Goal: Transaction & Acquisition: Register for event/course

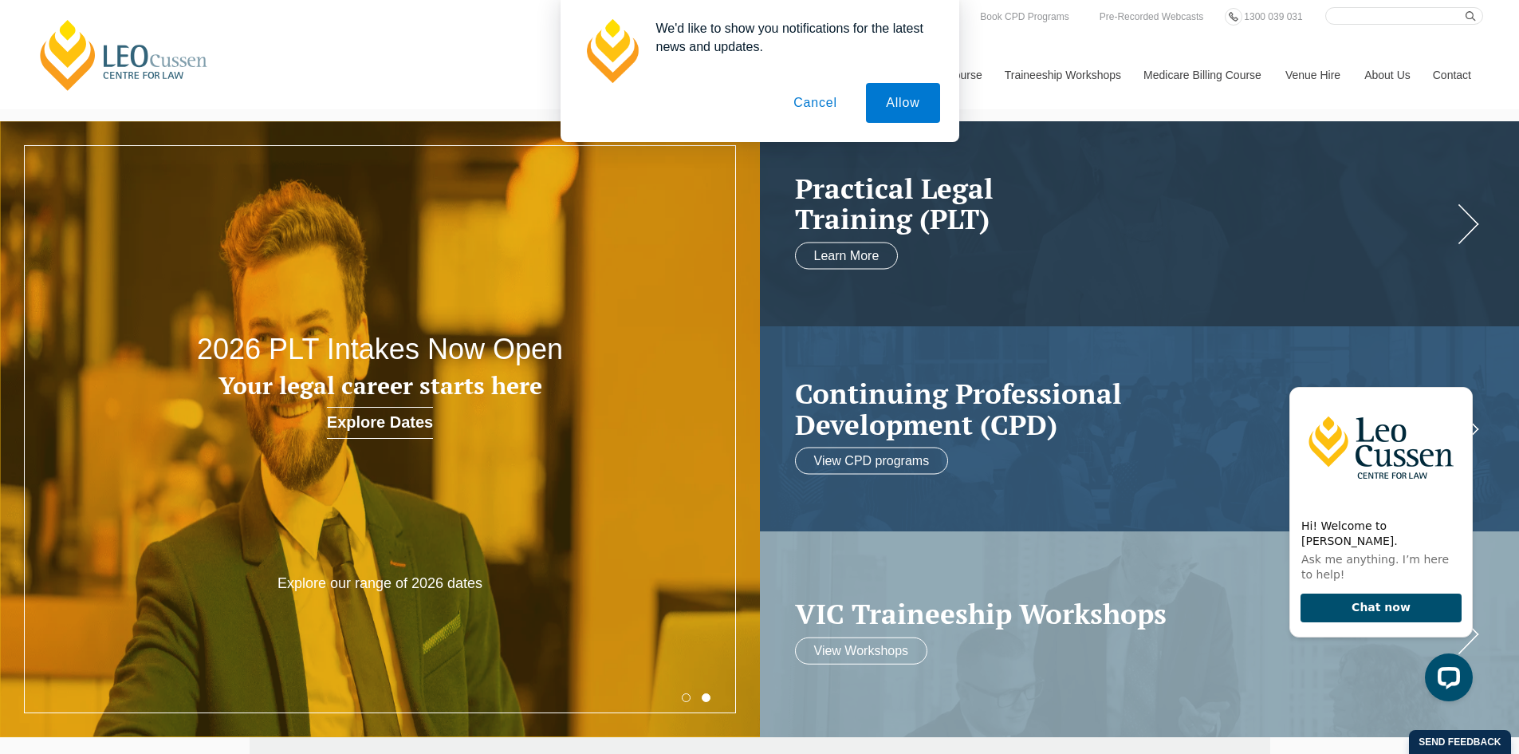
click at [817, 112] on button "Cancel" at bounding box center [816, 103] width 84 height 40
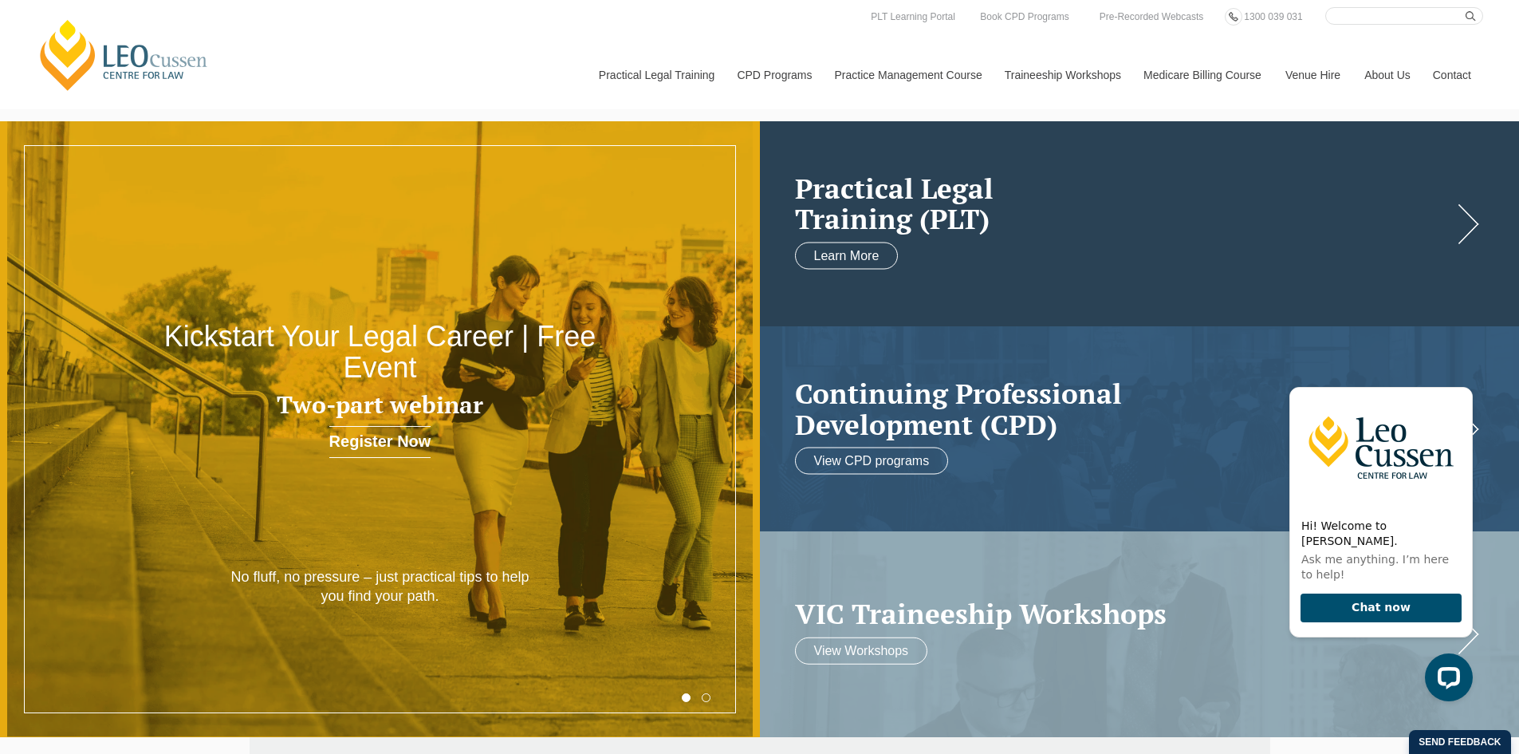
click at [944, 216] on h2 "Practical Legal Training (PLT)" at bounding box center [1124, 202] width 658 height 61
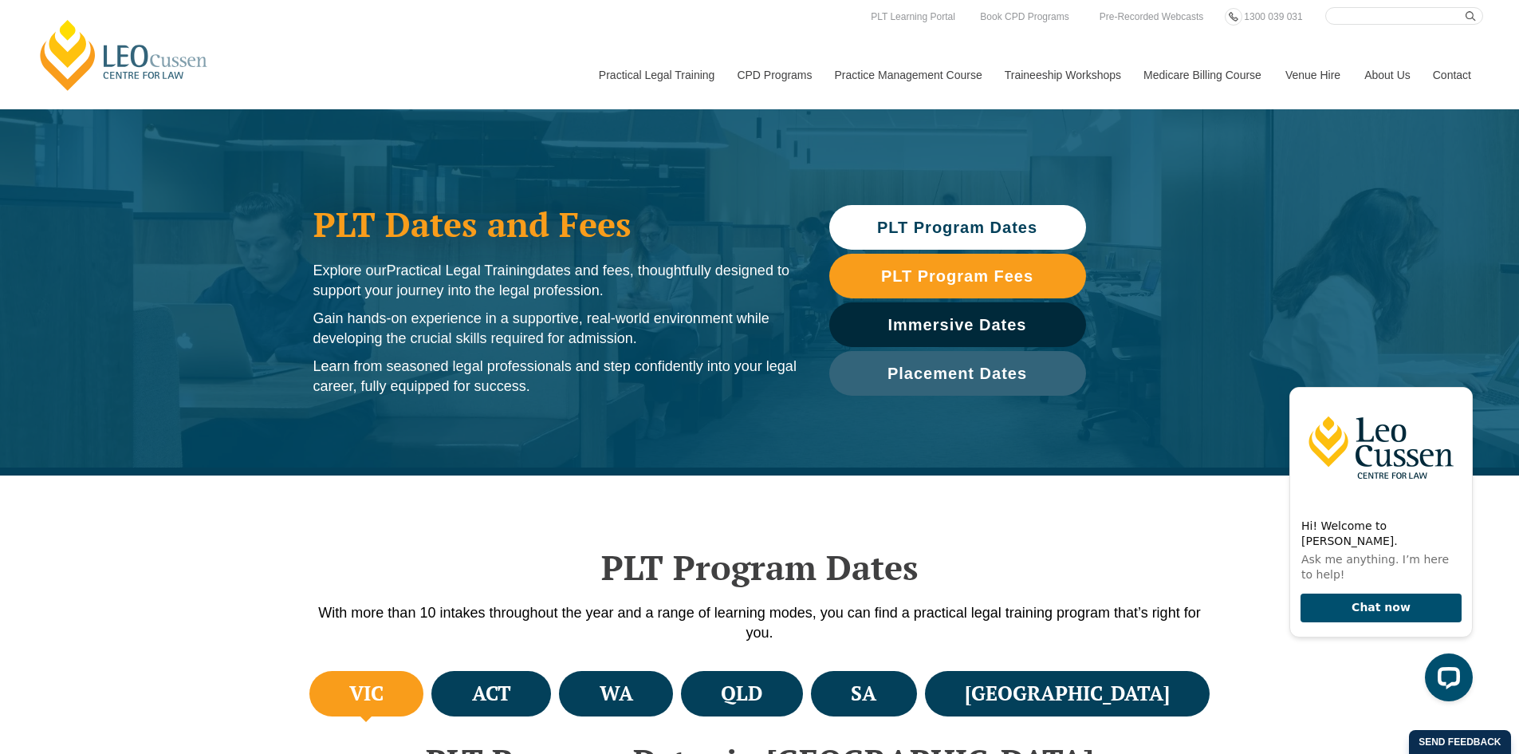
click at [956, 224] on span "PLT Program Dates" at bounding box center [957, 227] width 160 height 16
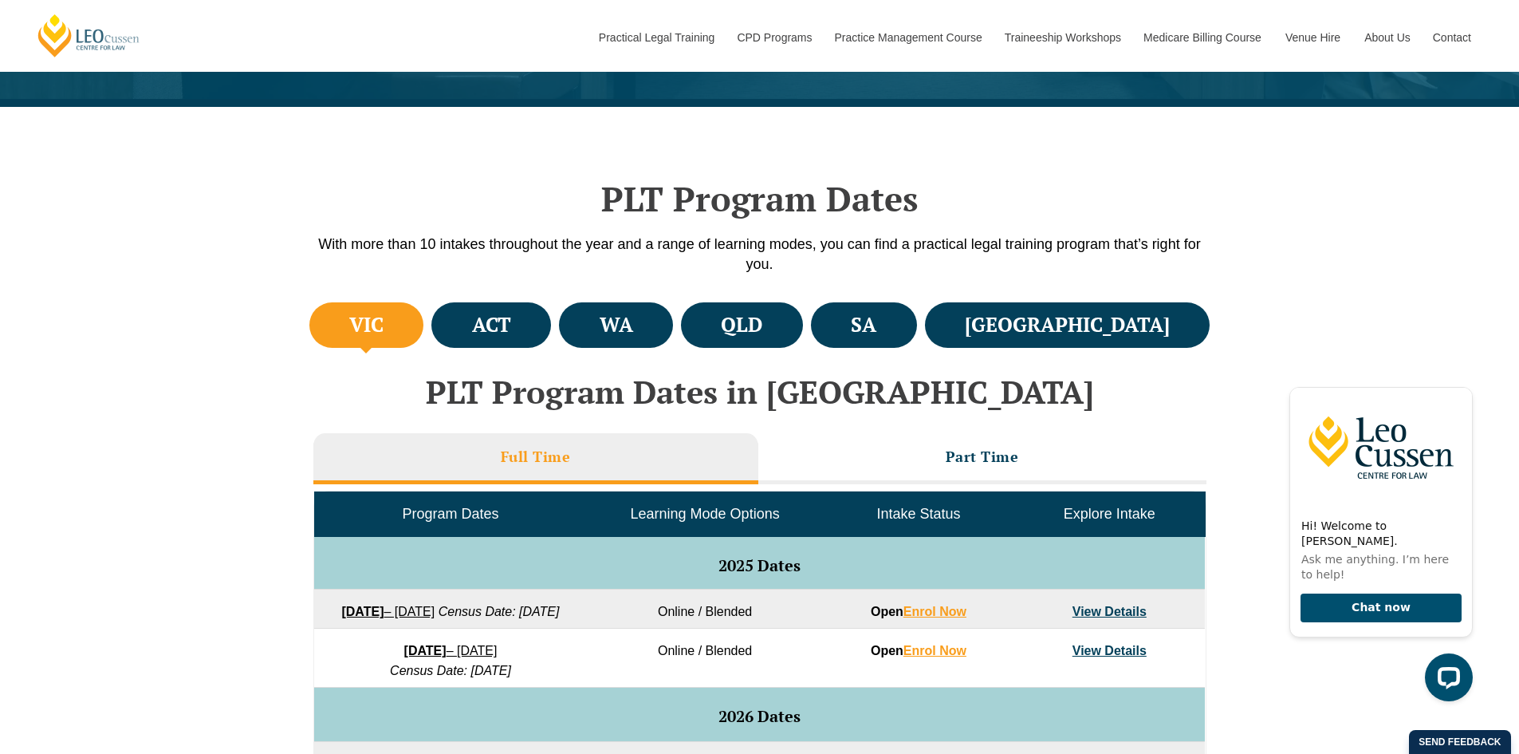
scroll to position [475, 0]
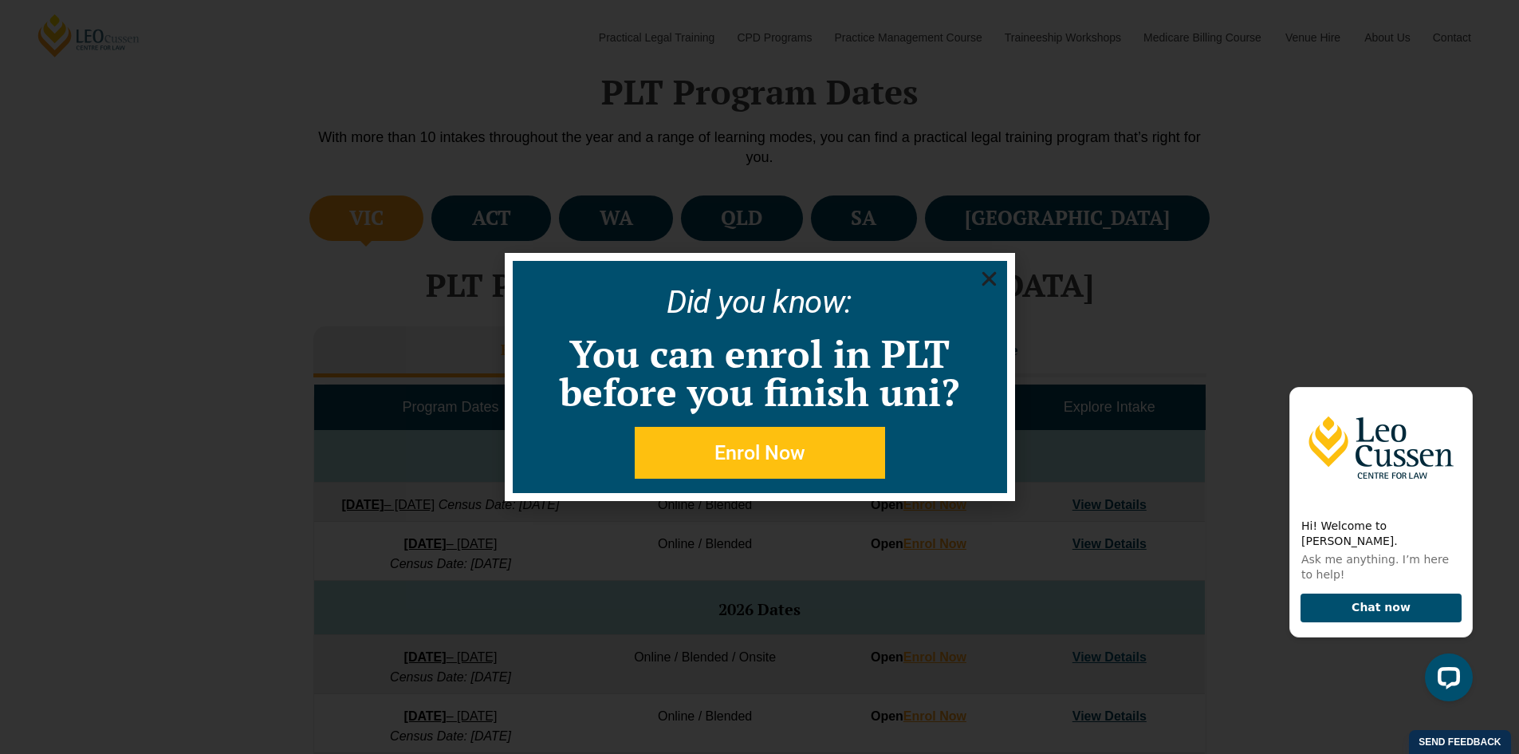
click at [991, 273] on icon "Close" at bounding box center [989, 279] width 20 height 20
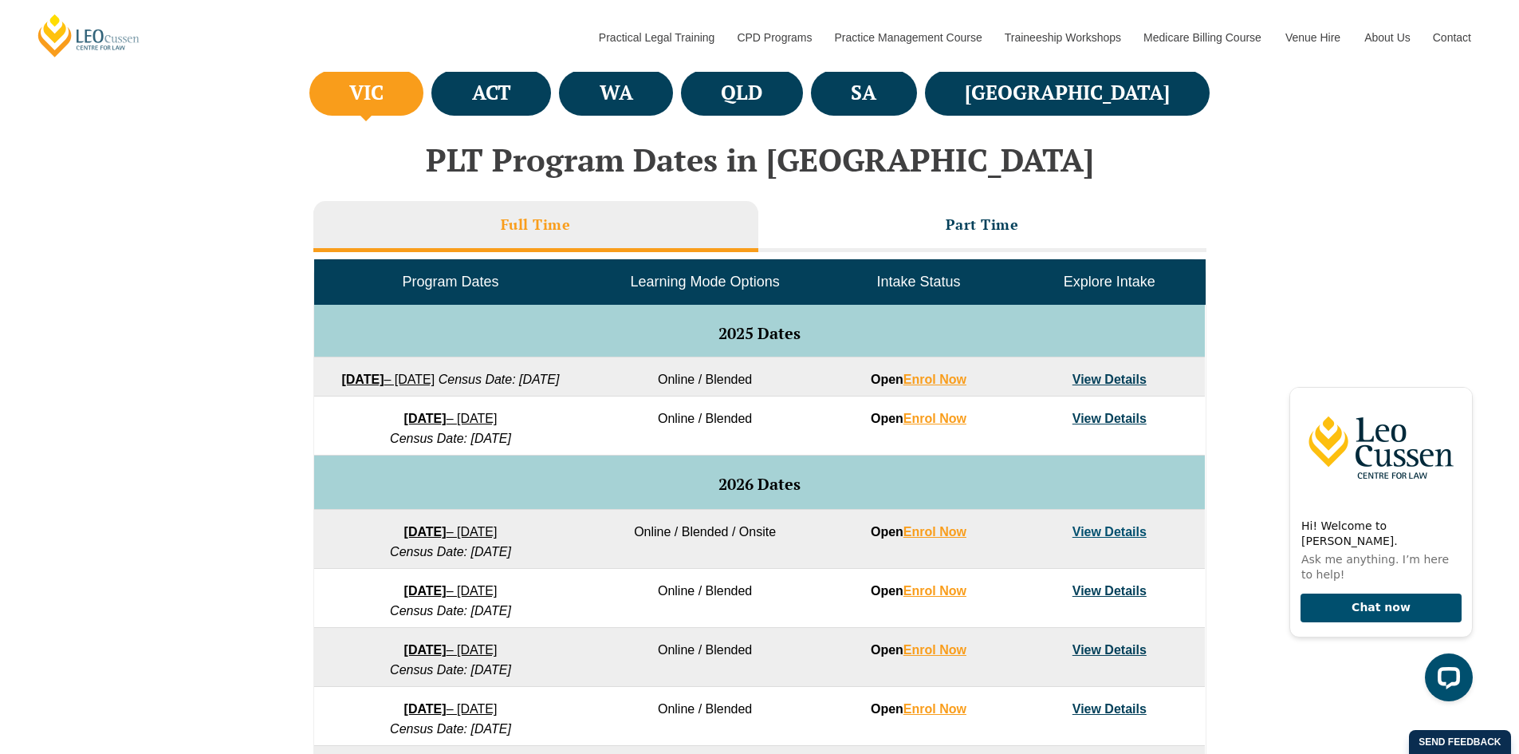
scroll to position [555, 0]
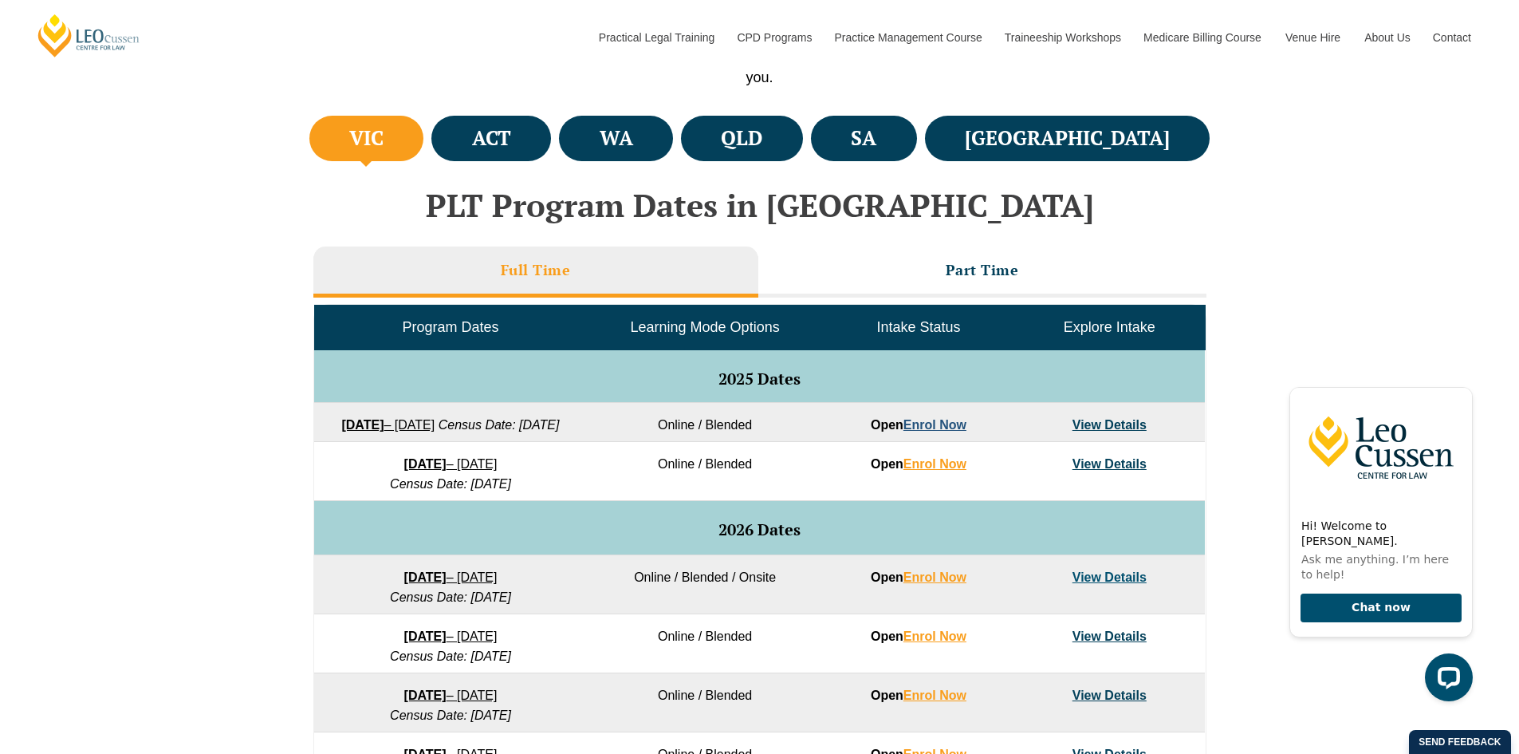
click at [948, 423] on link "Enrol Now" at bounding box center [934, 425] width 63 height 14
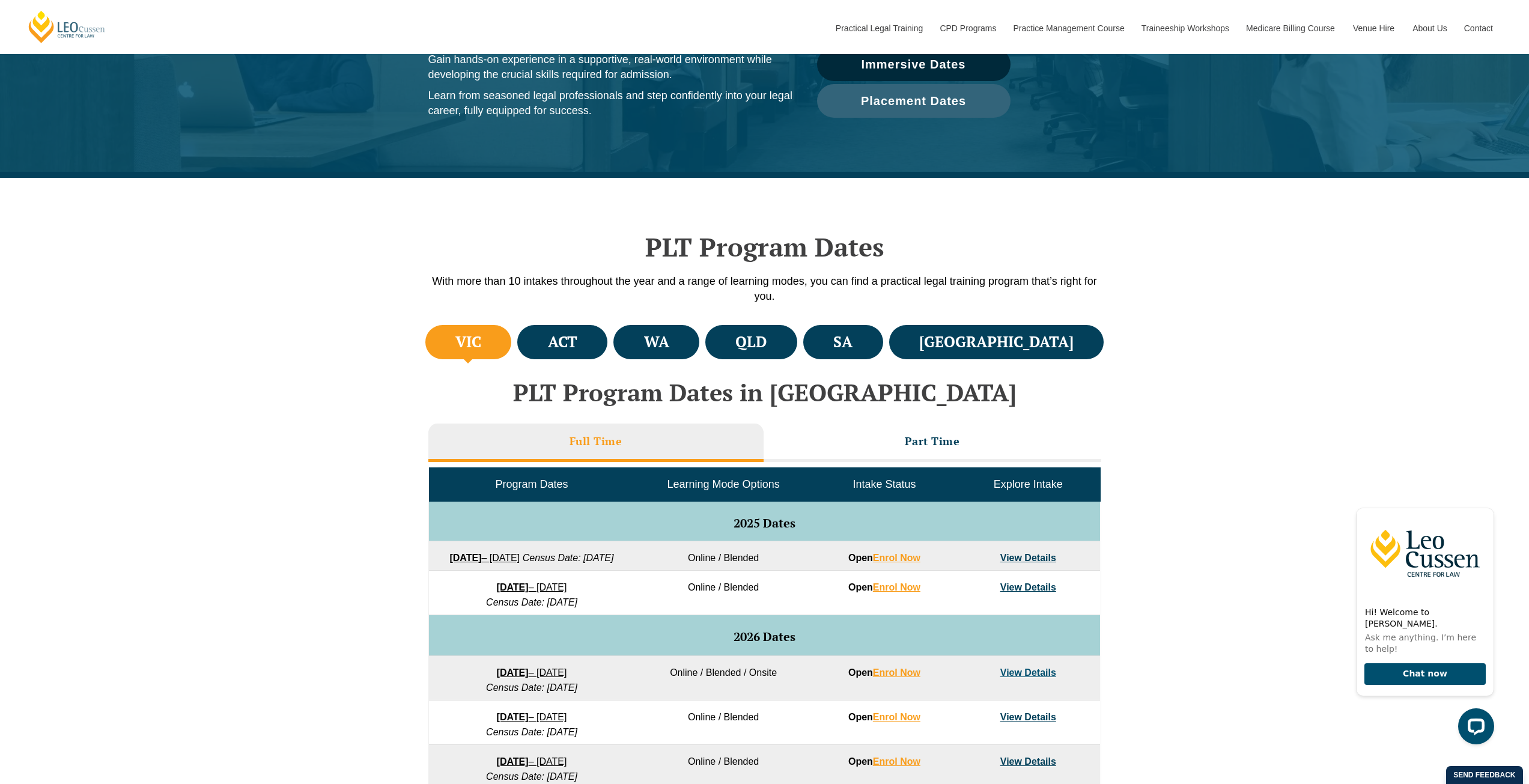
click at [1034, 556] on link "View Details" at bounding box center [1029, 558] width 56 height 11
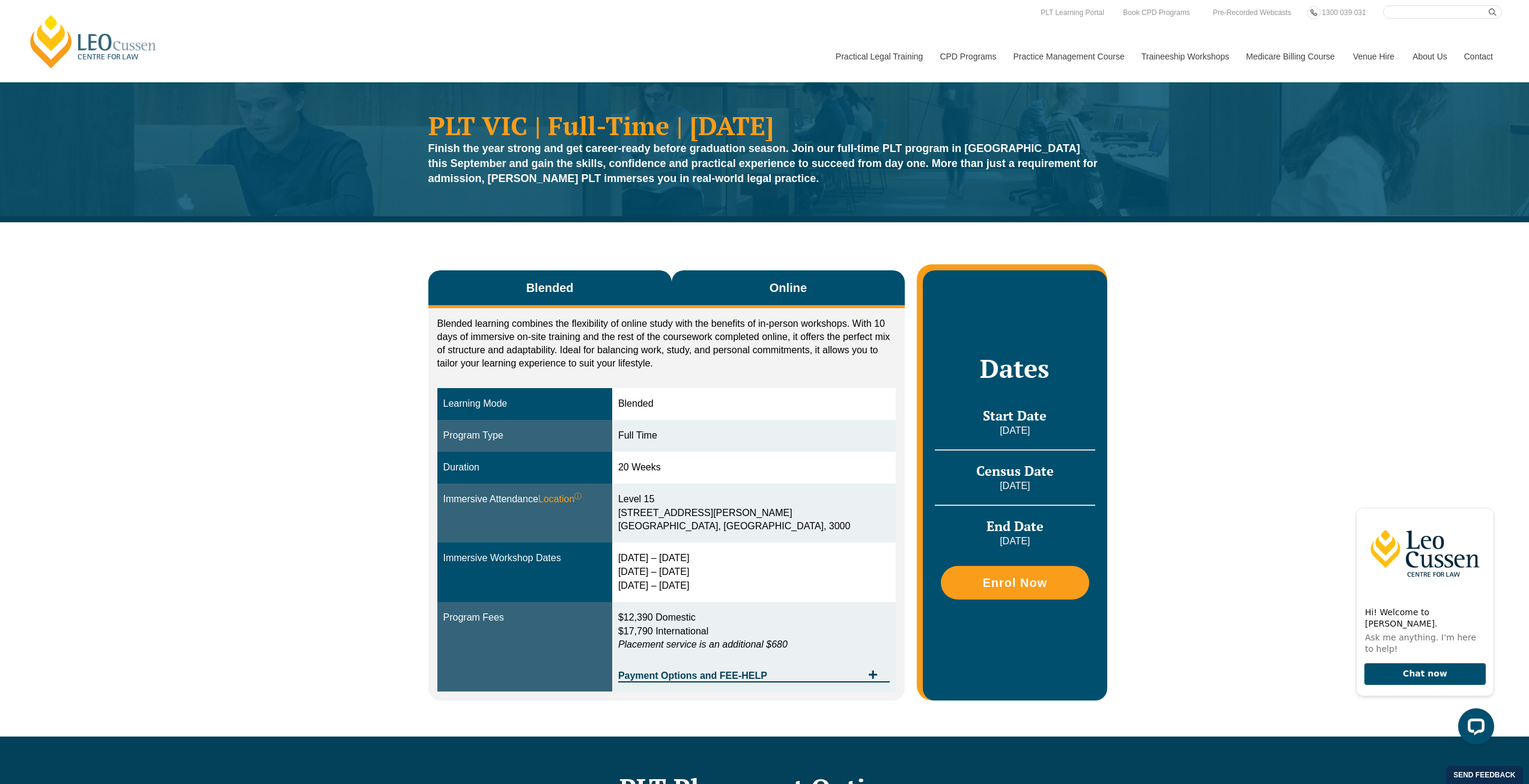
click at [769, 289] on button "Online" at bounding box center [789, 289] width 234 height 38
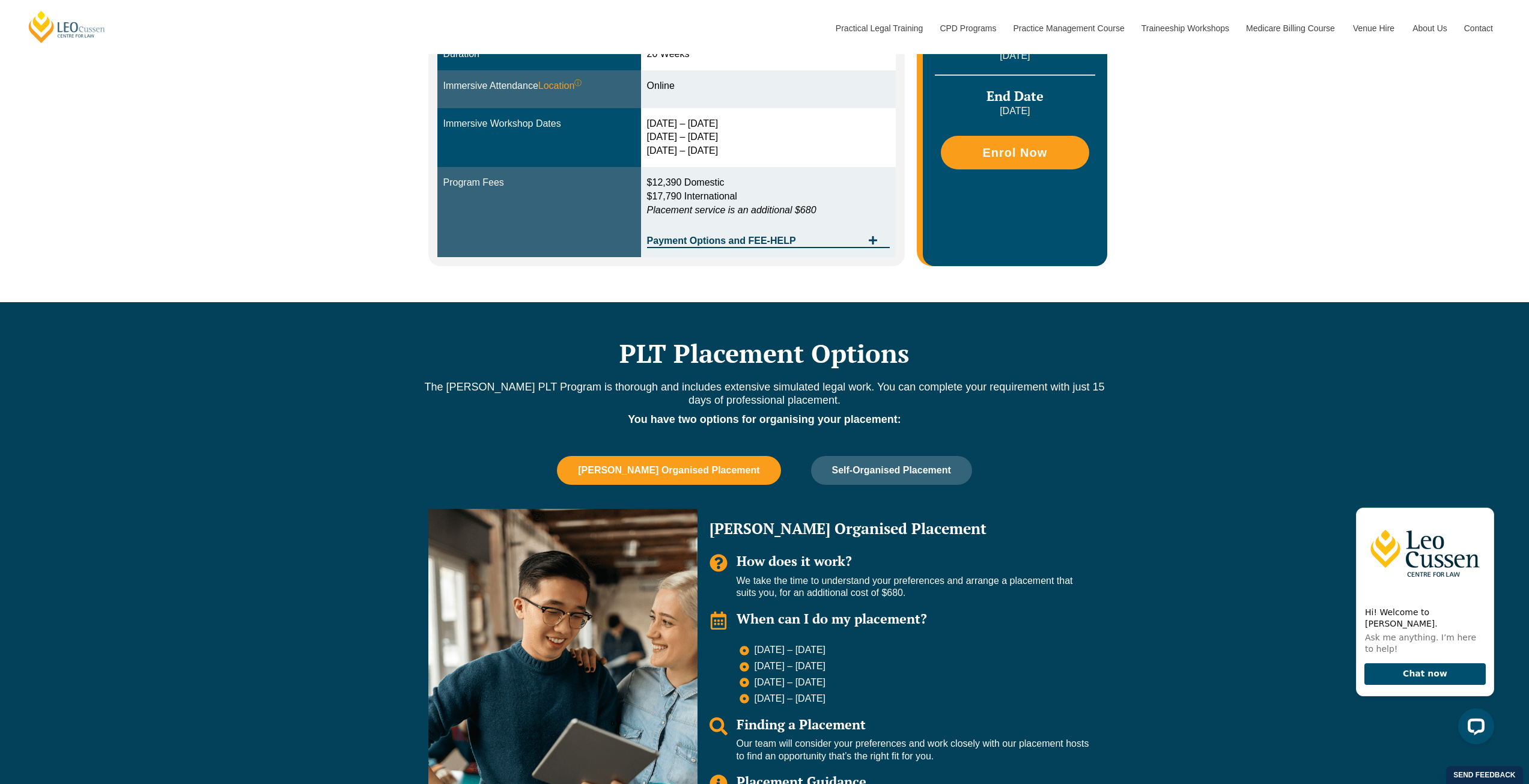
scroll to position [420, 0]
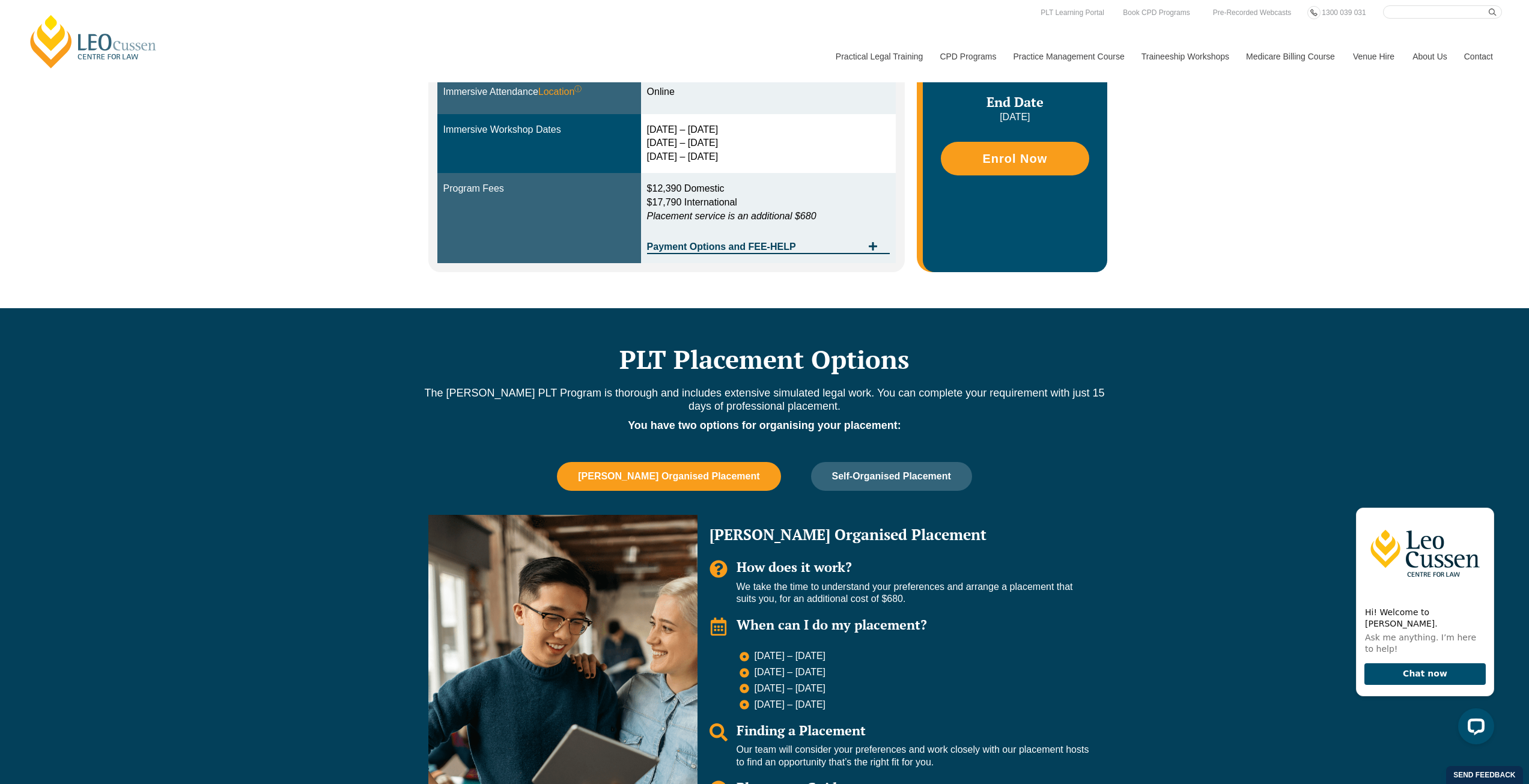
click at [743, 470] on button "[PERSON_NAME] Organised Placement" at bounding box center [668, 476] width 224 height 29
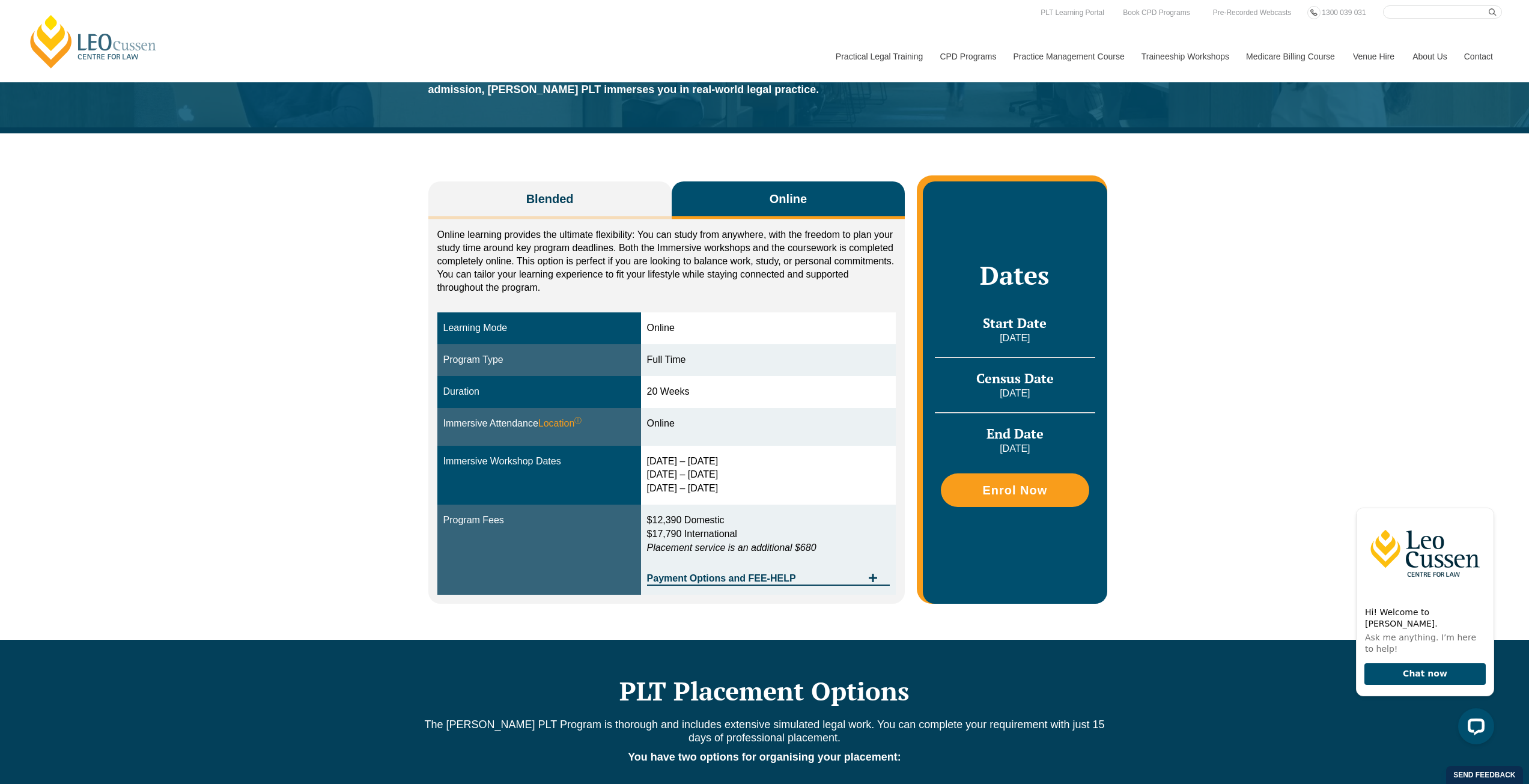
scroll to position [60, 0]
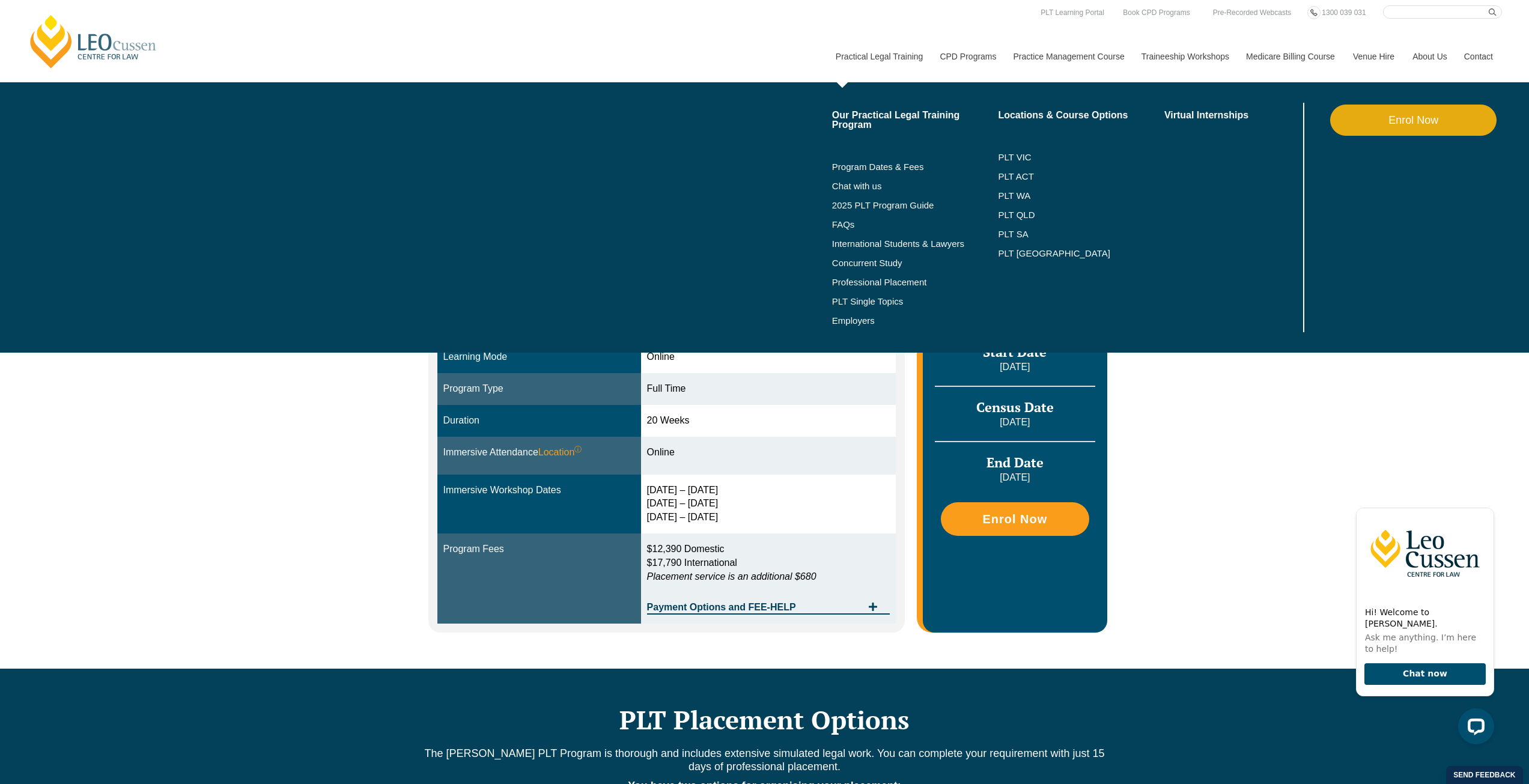
click at [904, 59] on link "Practical Legal Training" at bounding box center [879, 56] width 105 height 52
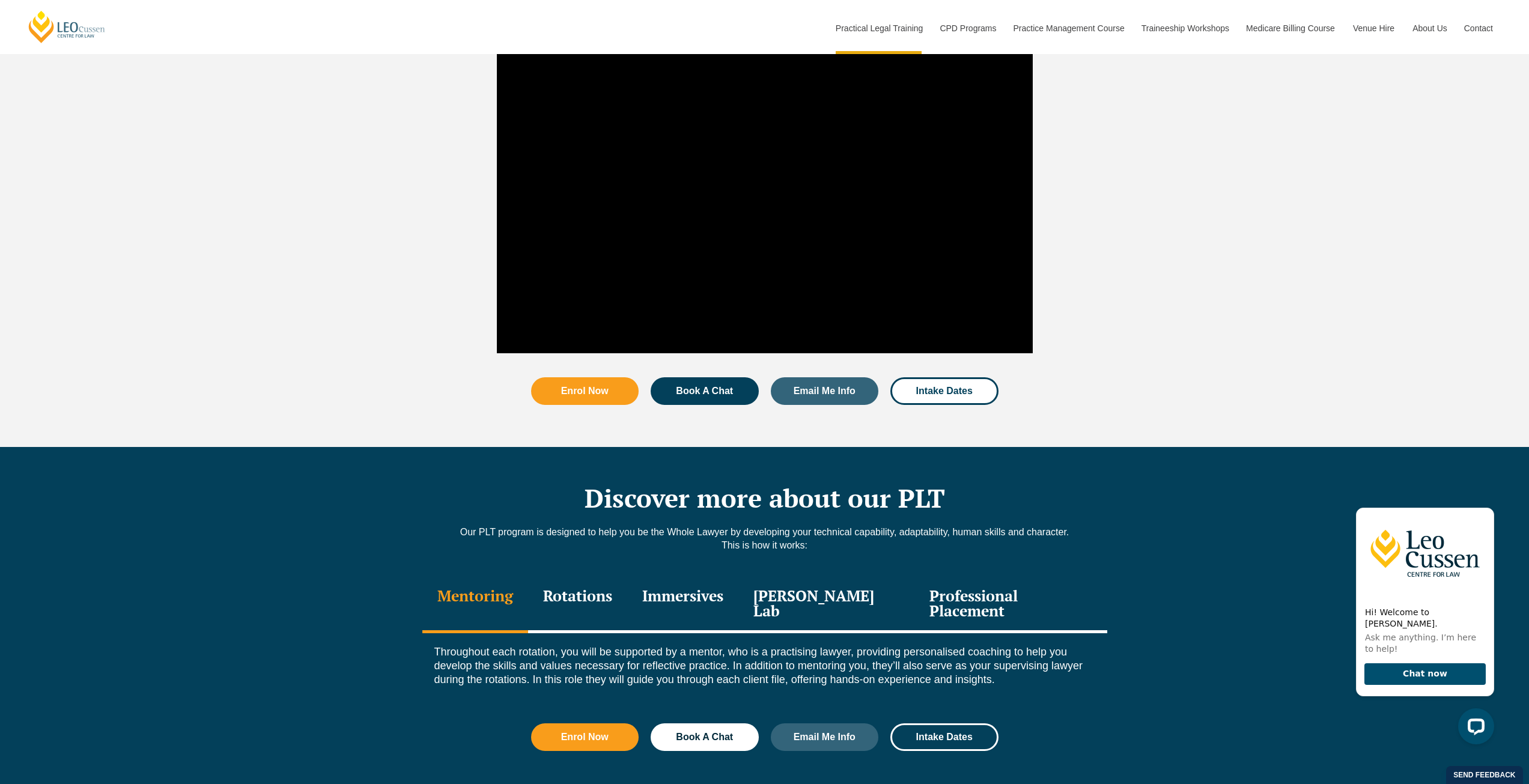
scroll to position [1321, 0]
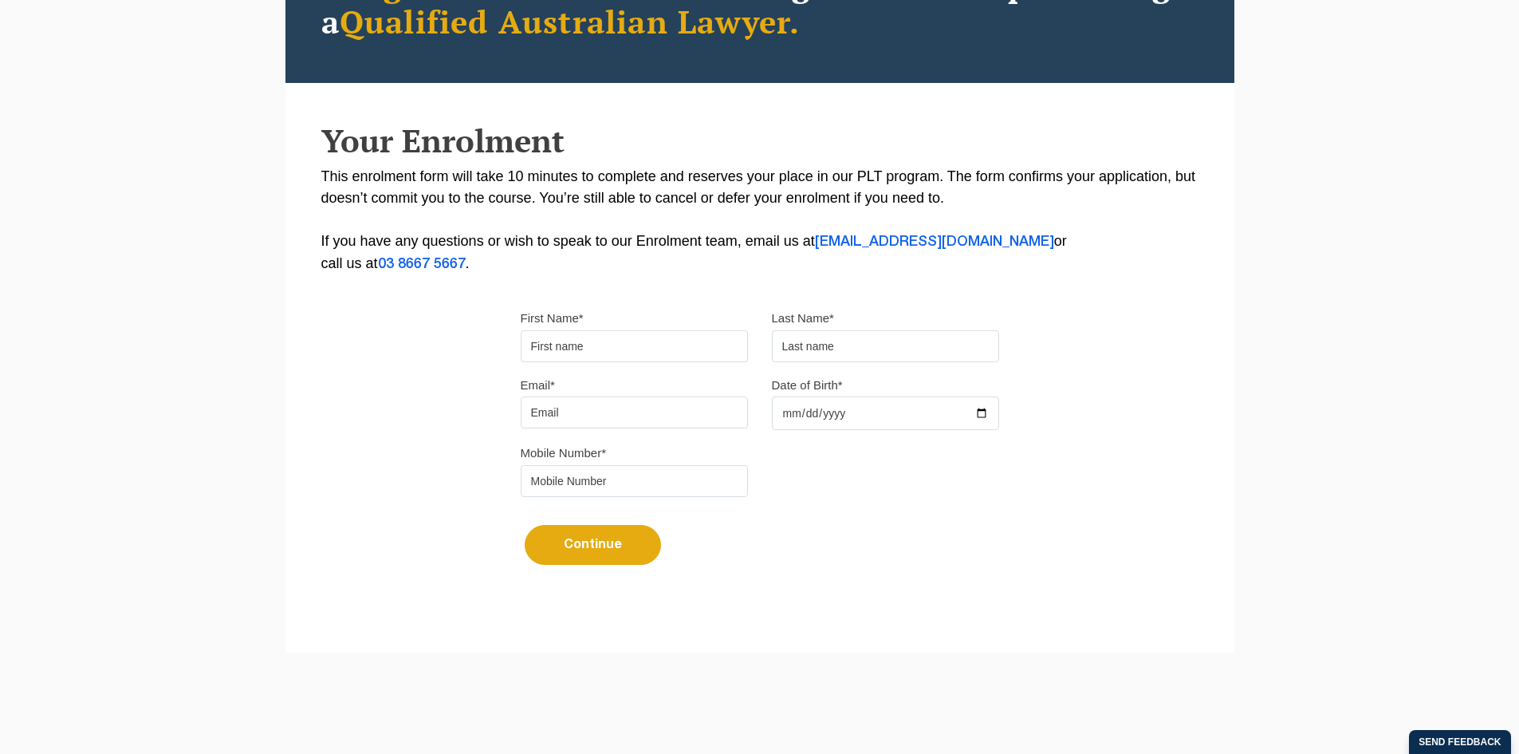
click at [572, 345] on input "First Name*" at bounding box center [634, 346] width 227 height 32
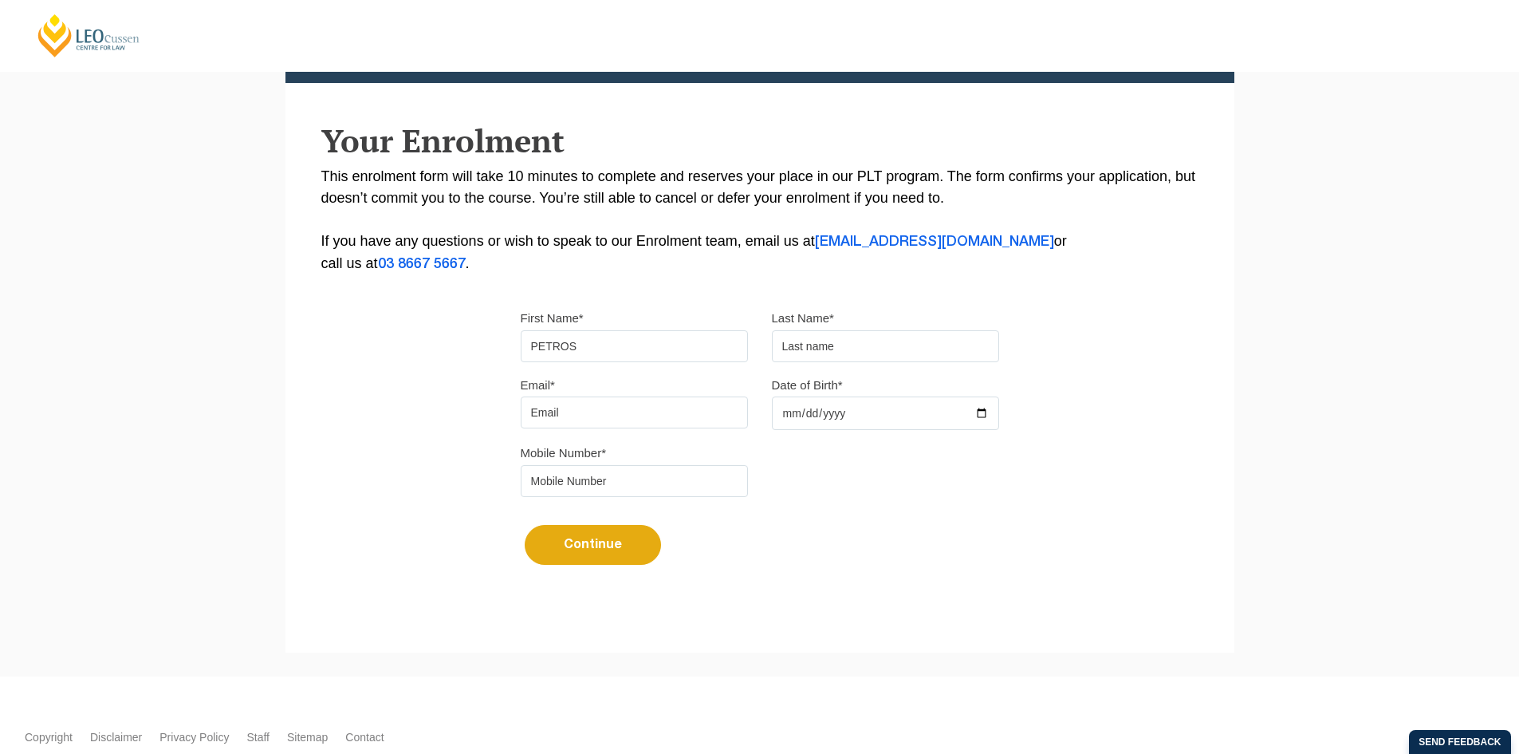
type input "PETROS"
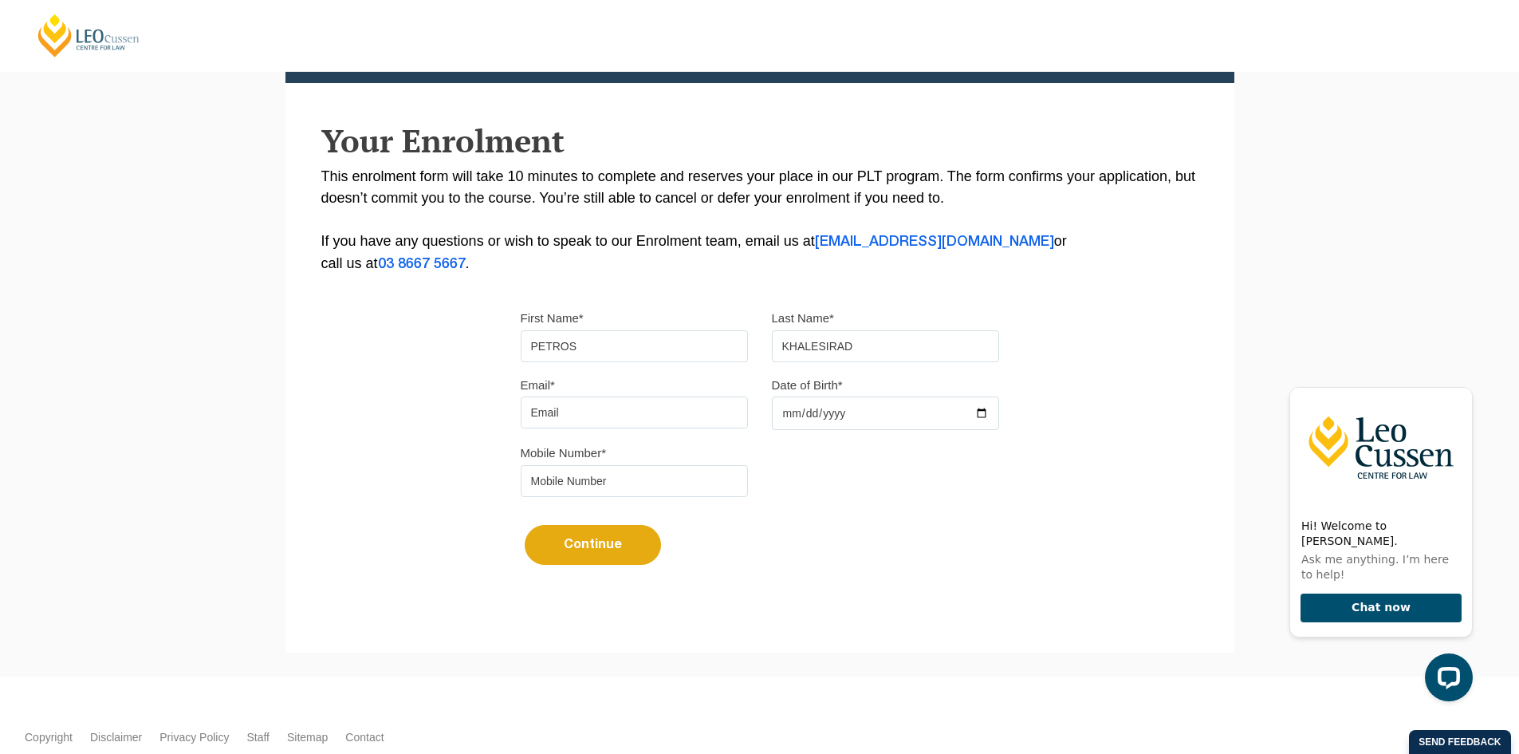
type input "KHALESIRAD"
type input "petros@theitbroker.com.au"
click at [778, 418] on input "Date of Birth*" at bounding box center [885, 412] width 227 height 33
click at [810, 419] on input "Date of Birth*" at bounding box center [885, 412] width 227 height 33
type input "1981-06-02"
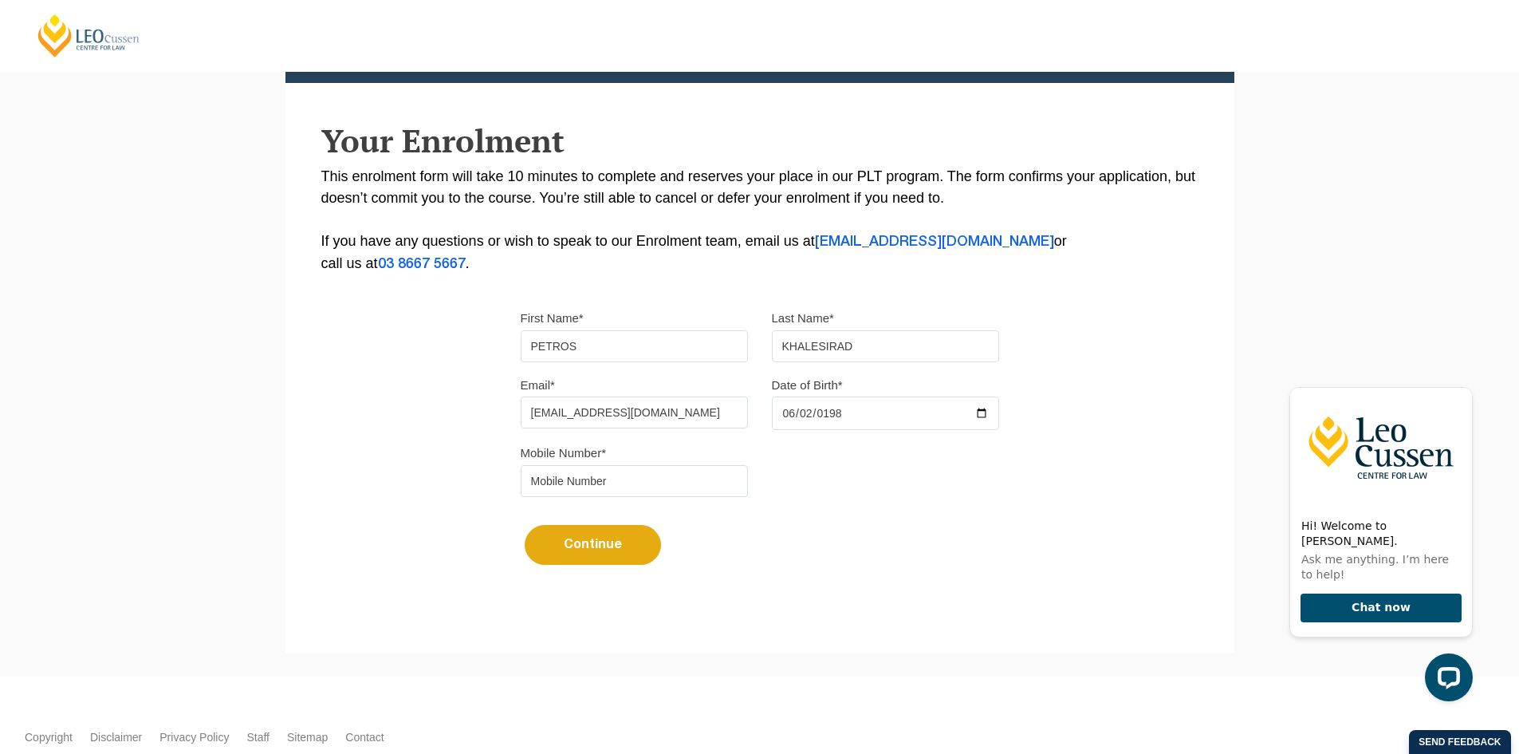
click at [677, 475] on input "tel" at bounding box center [634, 481] width 227 height 32
type input "0484332007"
click at [540, 612] on form "Please note that your information is saved on our server as you enter it. Step …" at bounding box center [759, 628] width 949 height 48
click at [576, 544] on button "Continue" at bounding box center [593, 545] width 136 height 40
select select
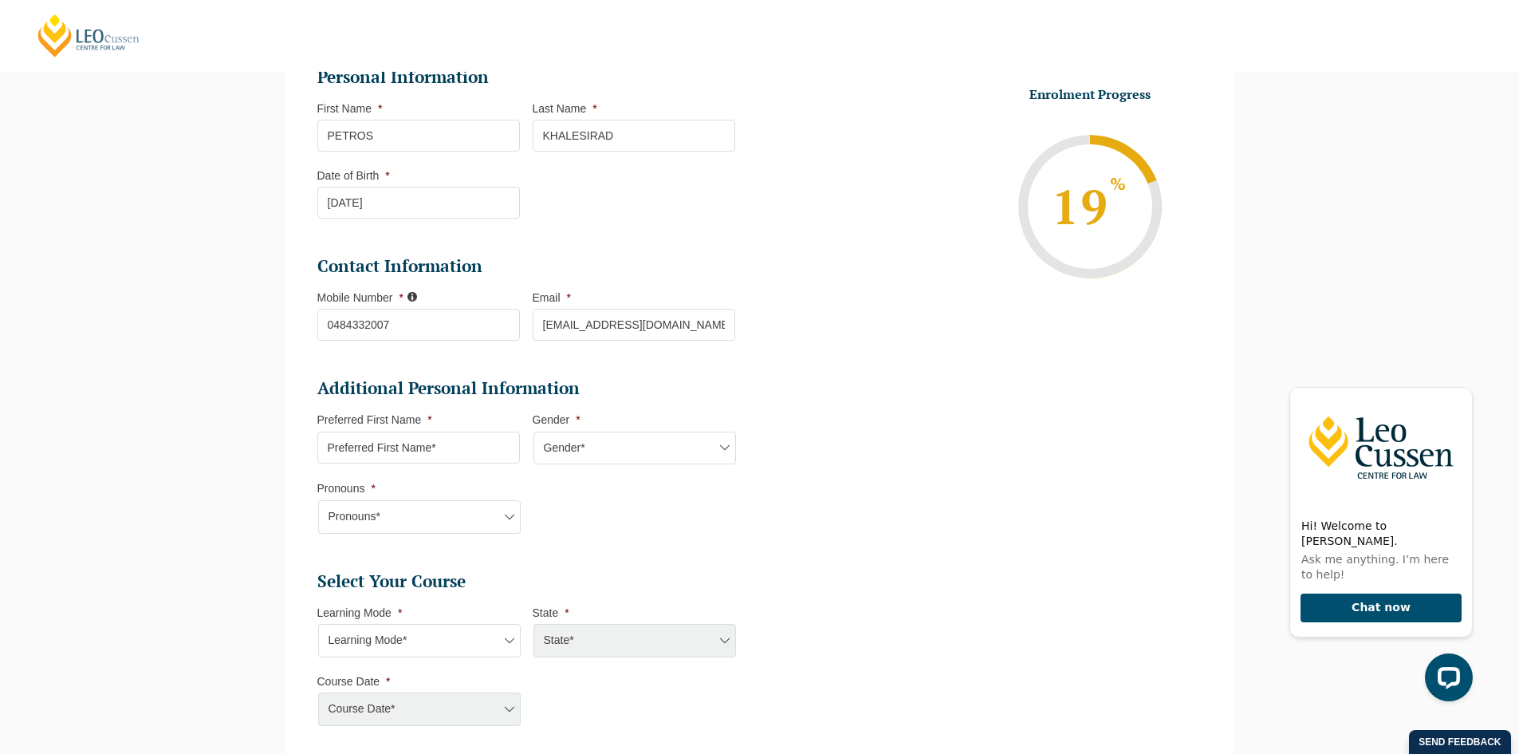
scroll to position [377, 0]
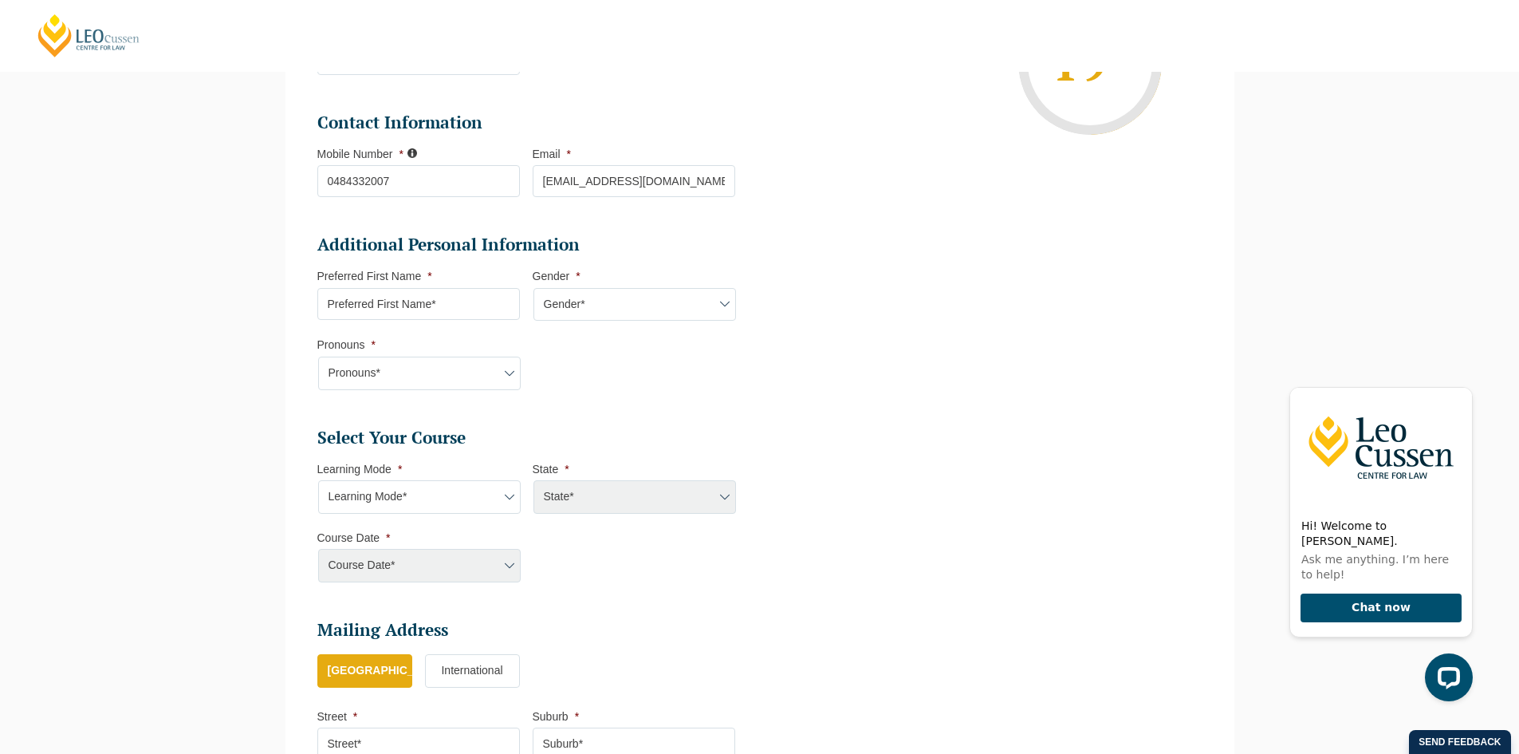
click at [420, 502] on select "Learning Mode* Online Full Time Learning Online Part Time Learning Blended Full…" at bounding box center [419, 496] width 203 height 33
select select "Online Part Time Learning"
click at [318, 480] on select "Learning Mode* Online Full Time Learning Online Part Time Learning Blended Full…" at bounding box center [419, 496] width 203 height 33
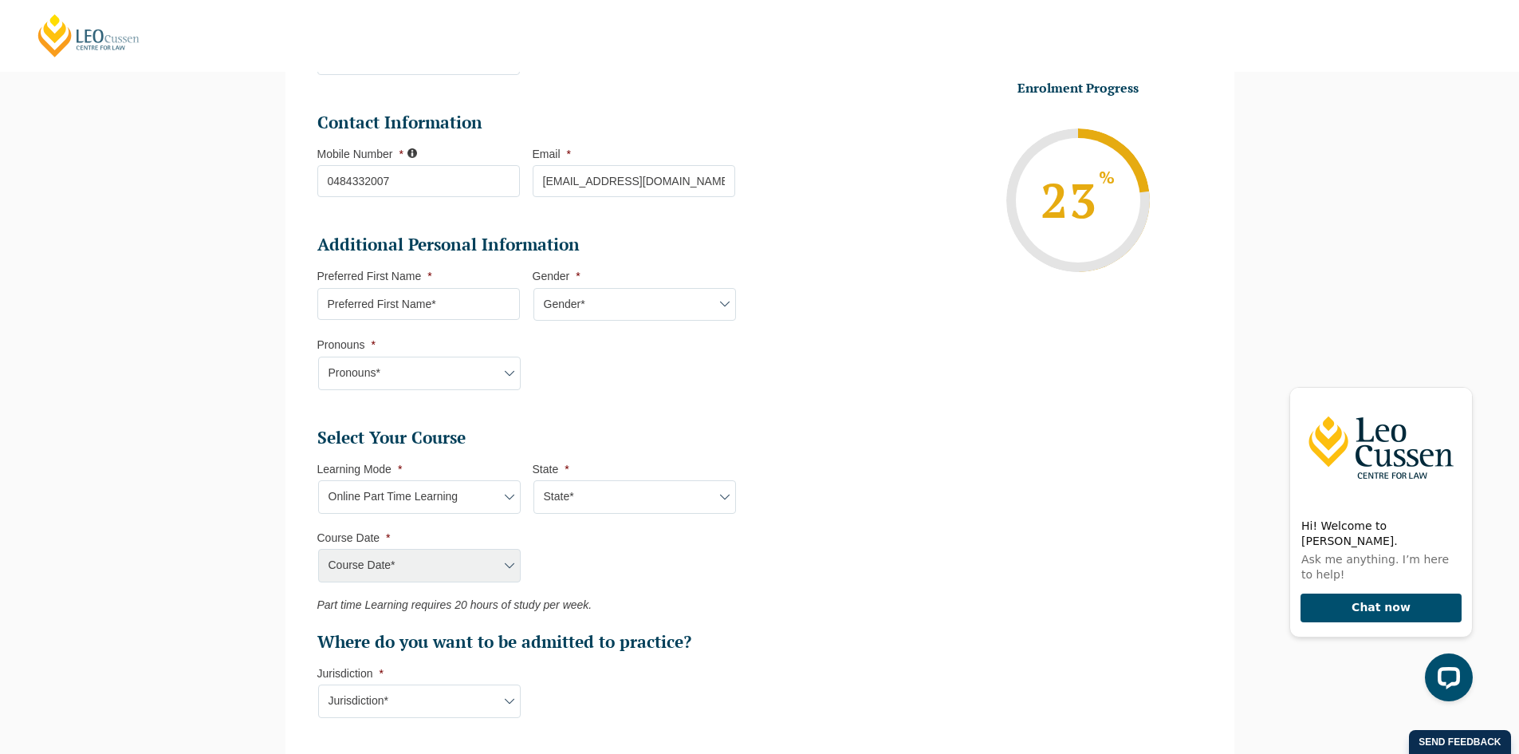
click at [595, 502] on select "State* National (ACT/NSW, VIC, QLD, SA, WA)" at bounding box center [634, 496] width 203 height 33
select select "National (ACT/NSW, VIC, QLD, SA, WA)"
click at [533, 480] on select "State* National (ACT/NSW, VIC, QLD, SA, WA)" at bounding box center [634, 496] width 203 height 33
click at [402, 567] on select "Course Date* September 2025 (08-Sep-2025 to 17-Apr-2026) January 2026 (27-Jan-2…" at bounding box center [419, 565] width 203 height 33
select select "September 2025 (08-Sep-2025 to 17-Apr-2026)"
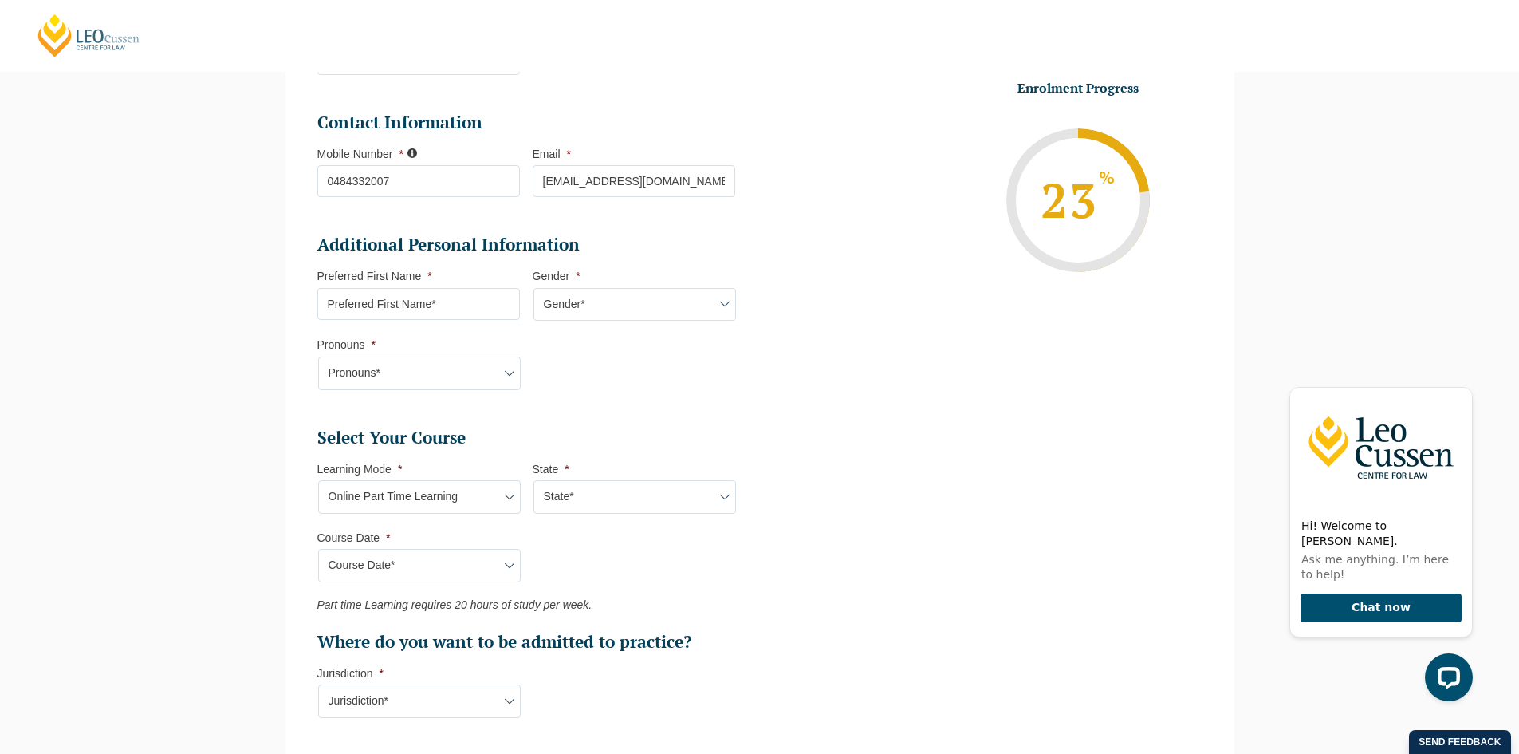
click at [318, 549] on select "Course Date* September 2025 (08-Sep-2025 to 17-Apr-2026) January 2026 (27-Jan-2…" at bounding box center [419, 565] width 203 height 33
type input "Intake 09 September 2025 PT"
type input "Practical Legal Training (NAT)"
select select "NAT PLT (SEP) 2025 Part Time Online"
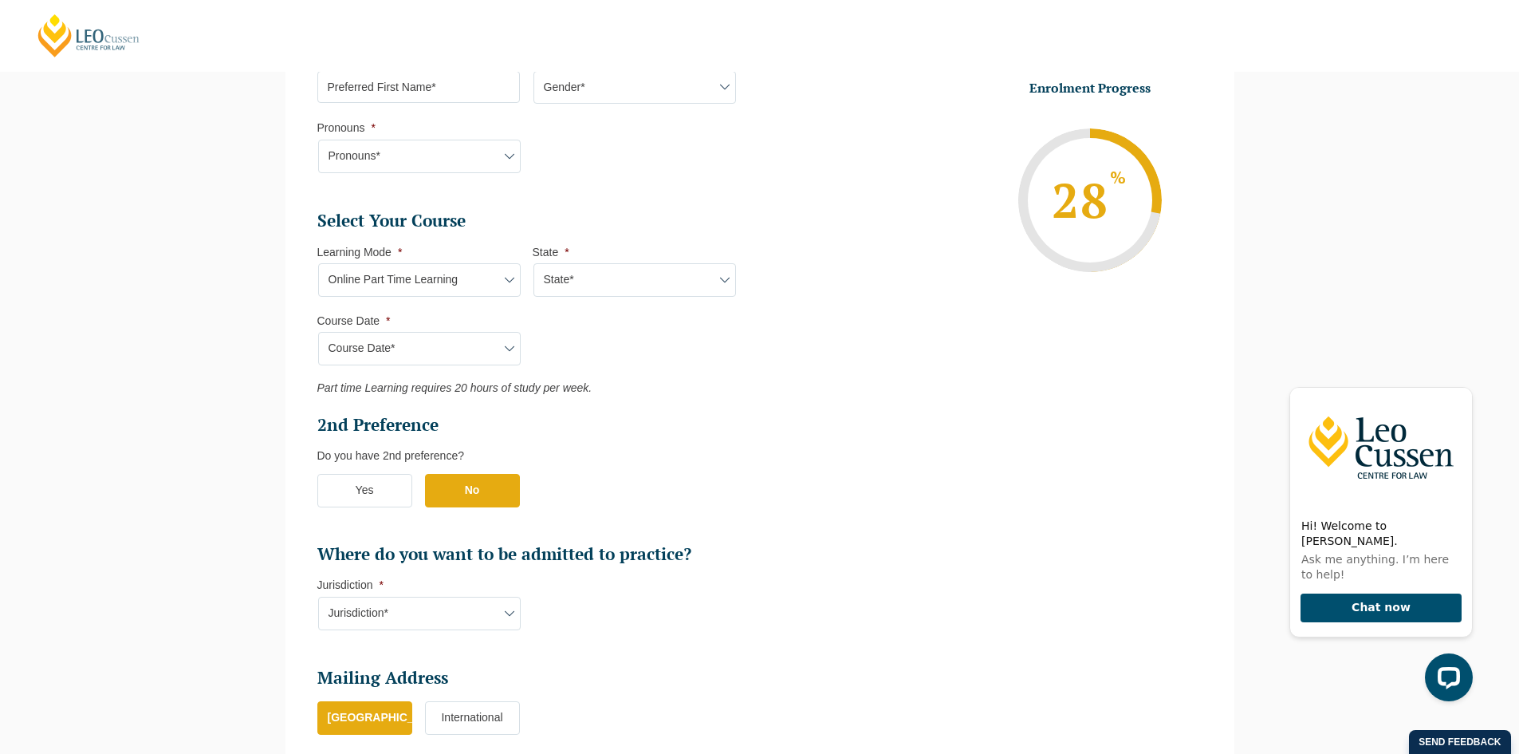
scroll to position [616, 0]
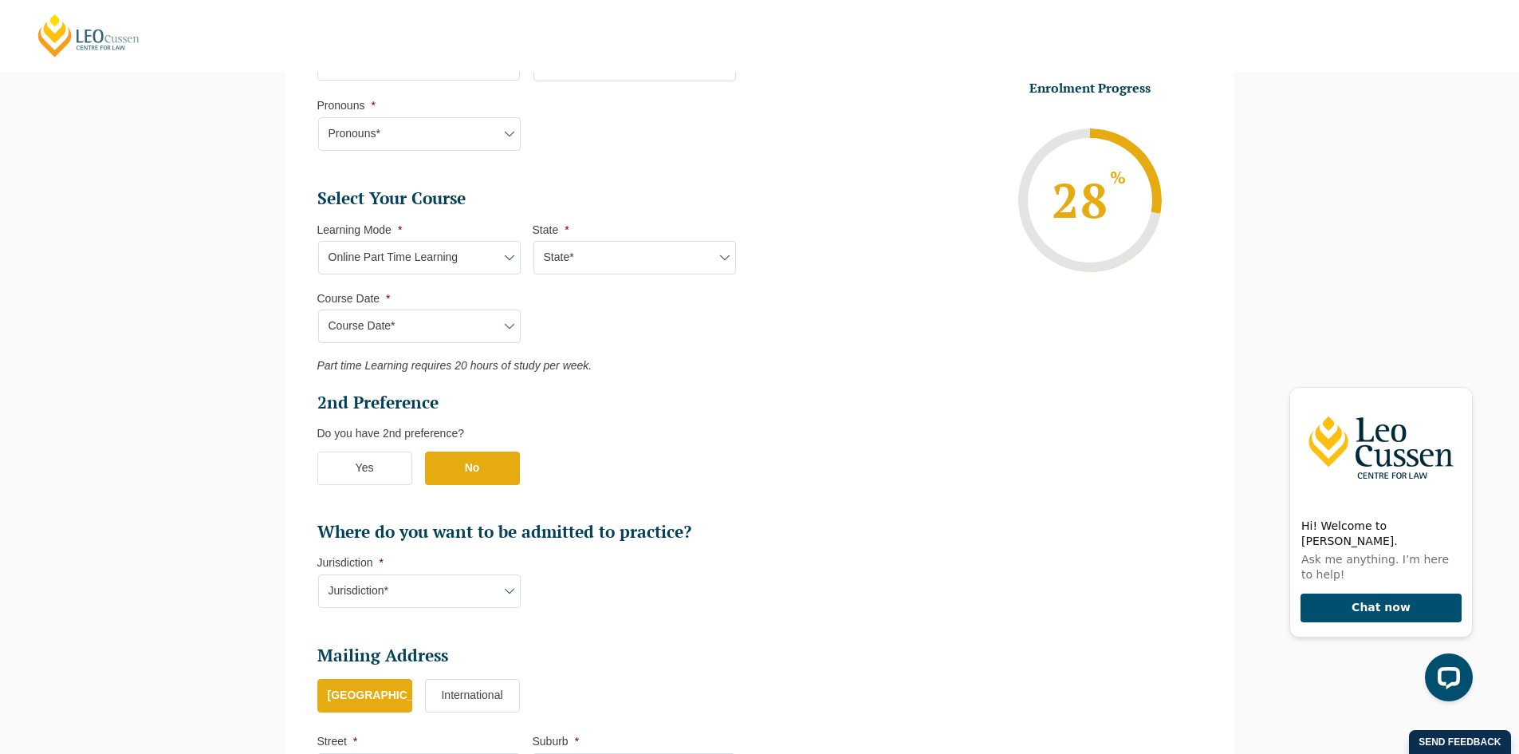
click at [468, 468] on label "No" at bounding box center [472, 467] width 95 height 33
click at [0, 0] on input "No" at bounding box center [0, 0] width 0 height 0
click at [417, 600] on select "Jurisdiction* VIC ACT/NSW SA WA QLD" at bounding box center [419, 590] width 203 height 33
select select "VIC"
click at [318, 574] on select "Jurisdiction* VIC ACT/NSW SA WA QLD" at bounding box center [419, 590] width 203 height 33
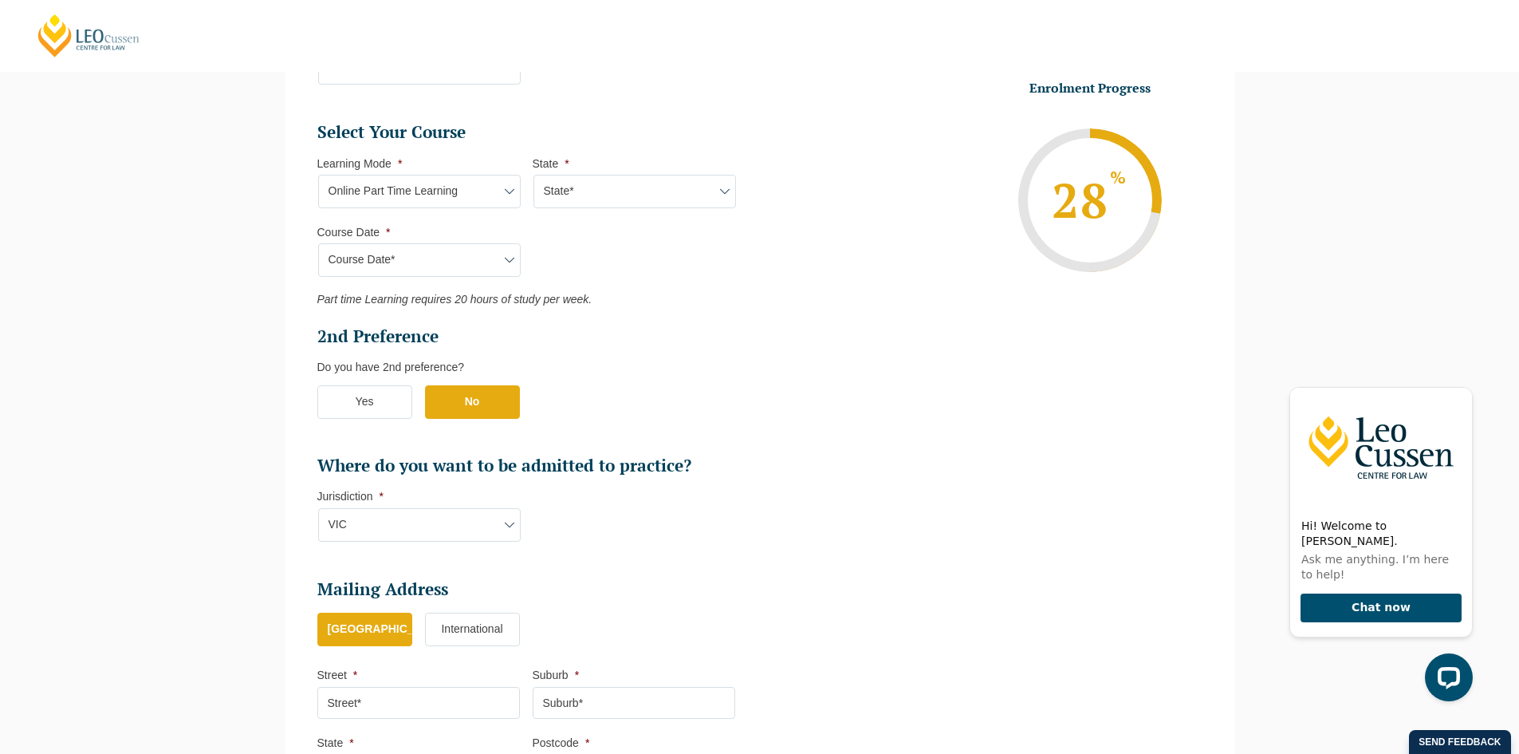
scroll to position [776, 0]
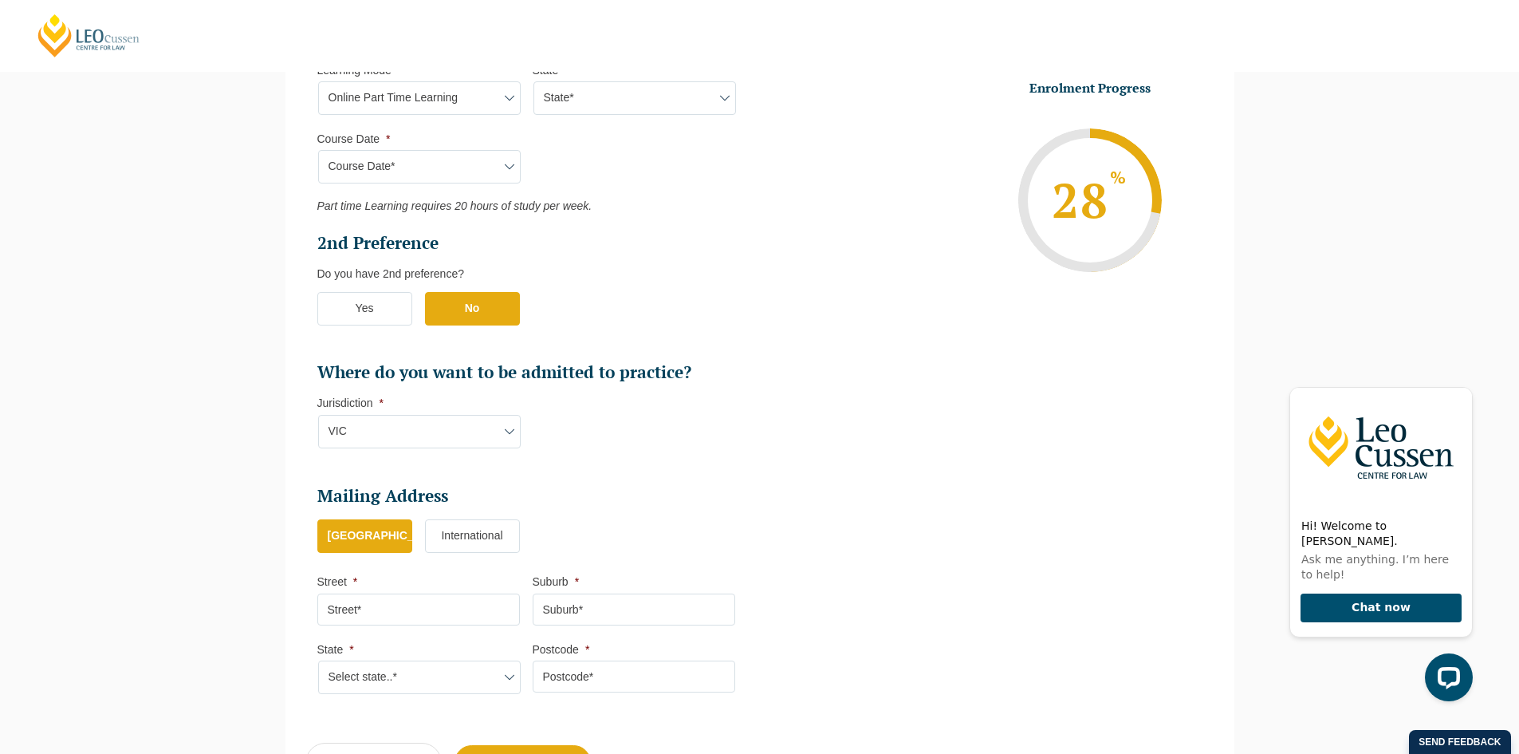
click at [411, 604] on input "Street *" at bounding box center [418, 609] width 203 height 32
type input "45 BURDEKIN RD"
type input "NERIMBERA"
click at [398, 687] on select "Select state..* VIC WA QLD SA NSW NT ACT TAS" at bounding box center [419, 676] width 203 height 33
select select "QLD"
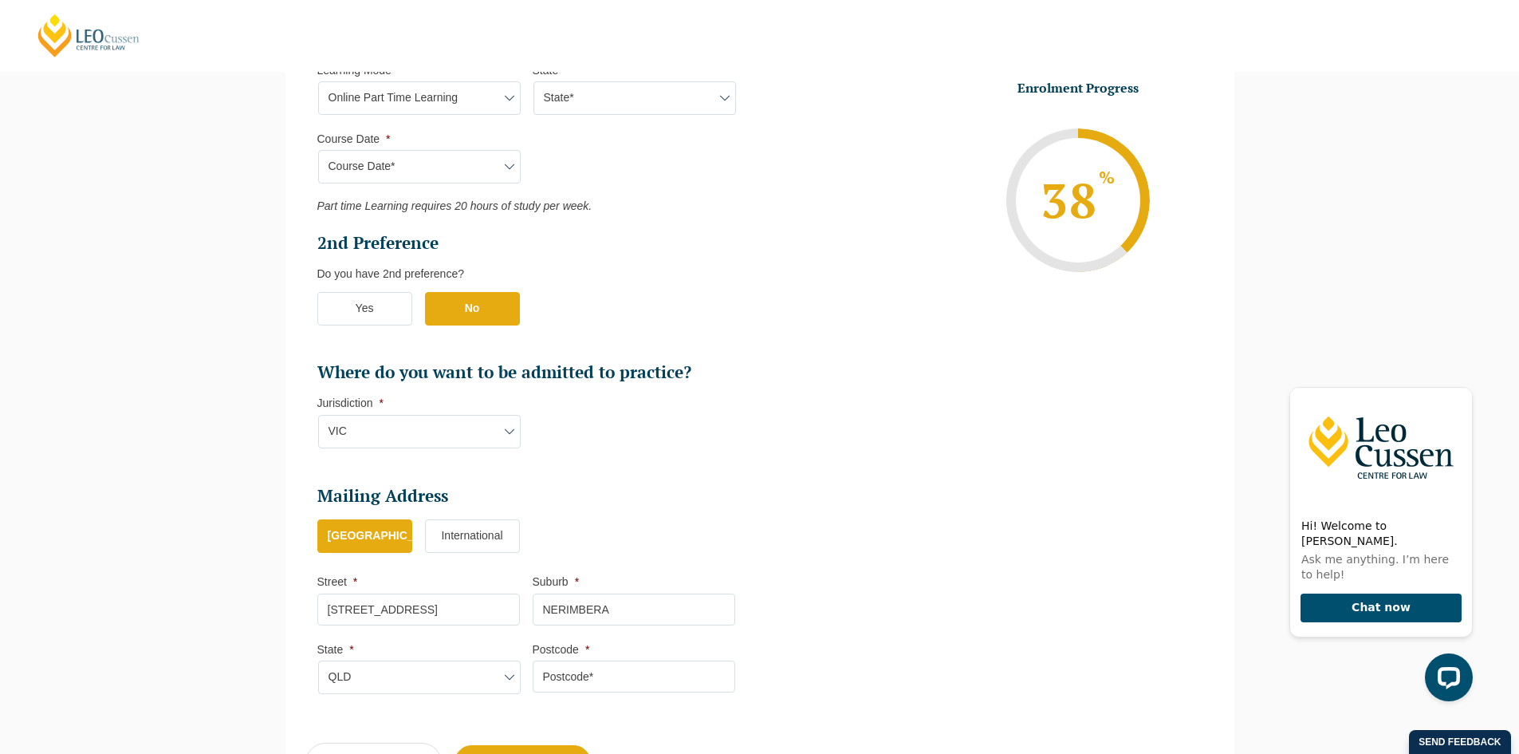
click at [318, 660] on select "Select state..* VIC WA QLD SA NSW NT ACT TAS" at bounding box center [419, 676] width 203 height 33
click at [577, 673] on input "Postcode *" at bounding box center [634, 676] width 203 height 32
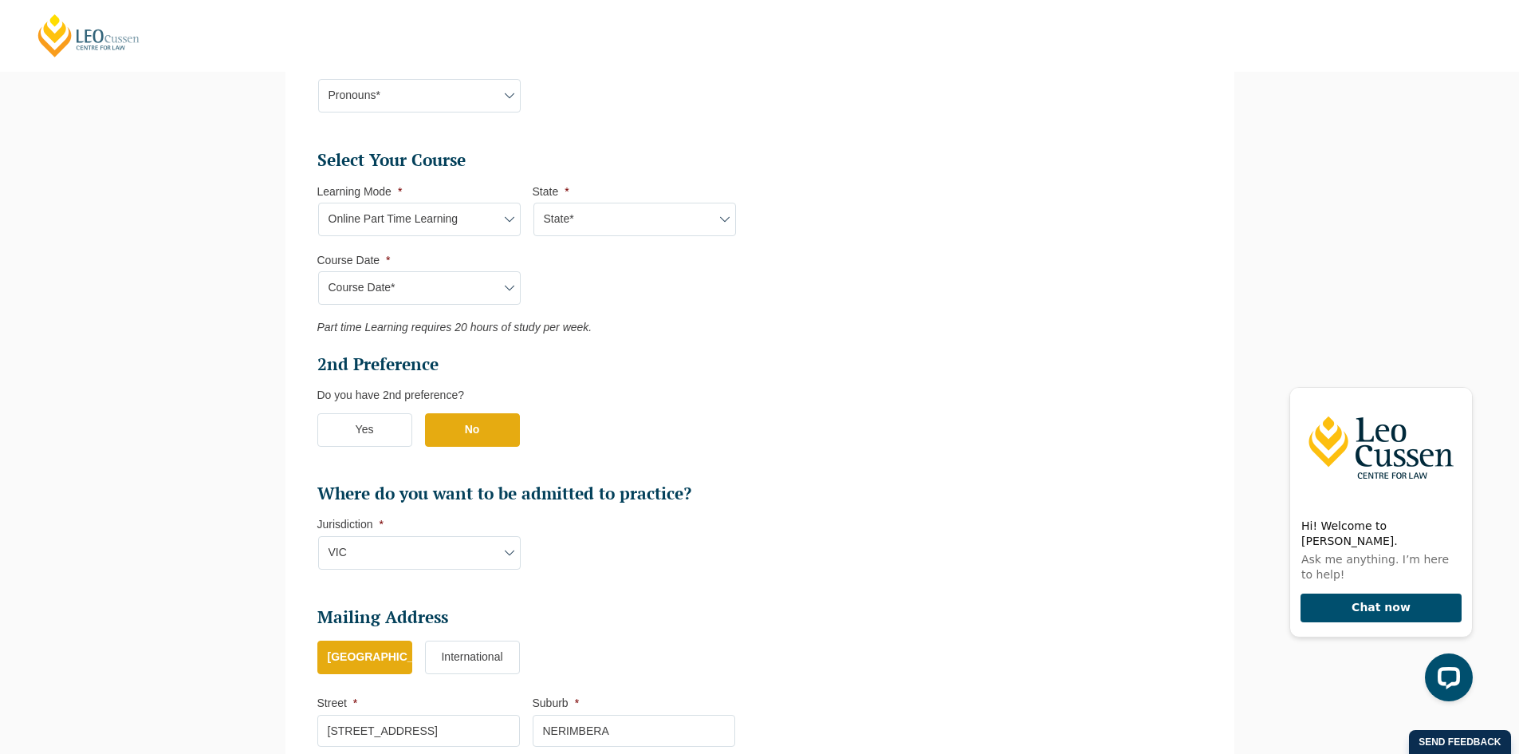
scroll to position [616, 0]
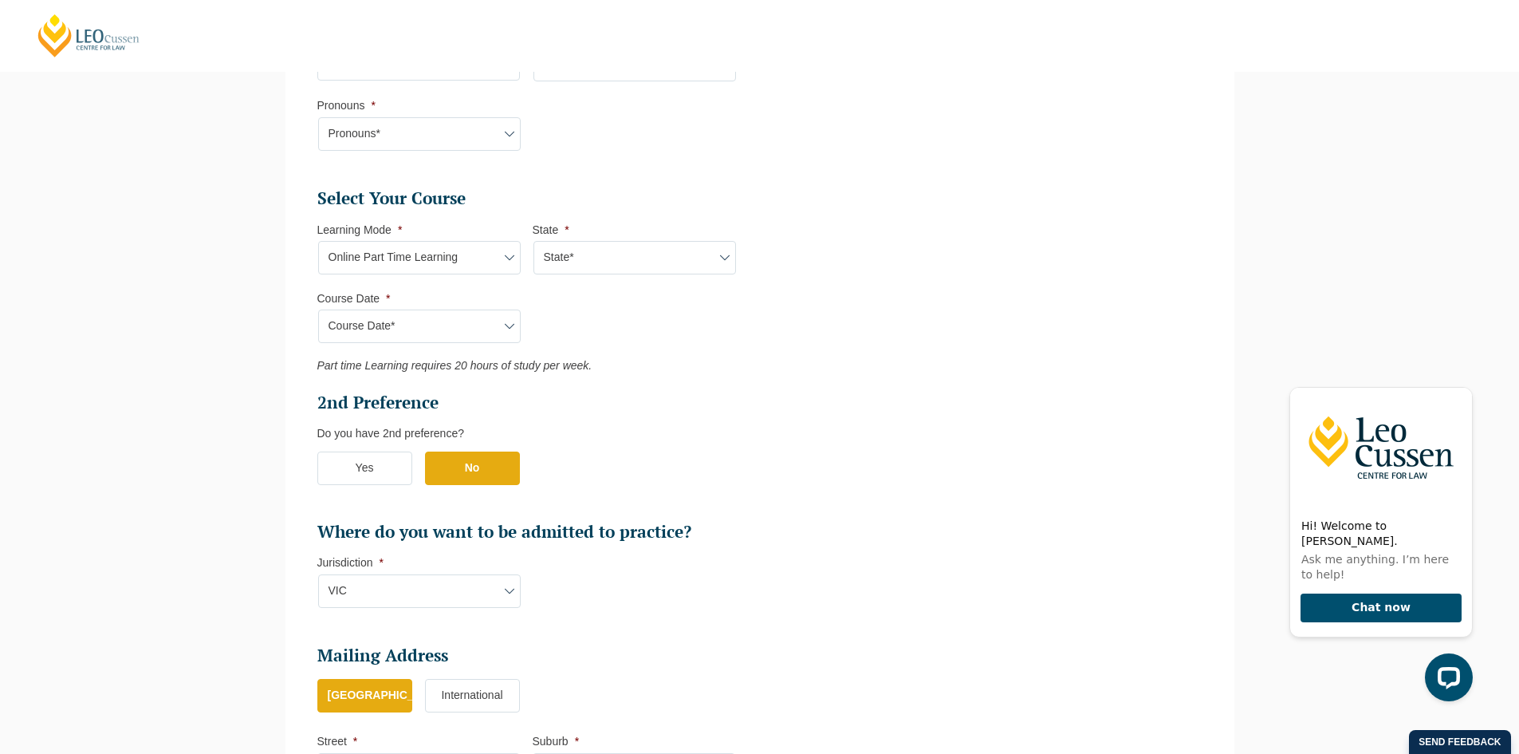
type input "4701"
click at [472, 469] on label "No" at bounding box center [472, 467] width 95 height 33
click at [0, 0] on input "No" at bounding box center [0, 0] width 0 height 0
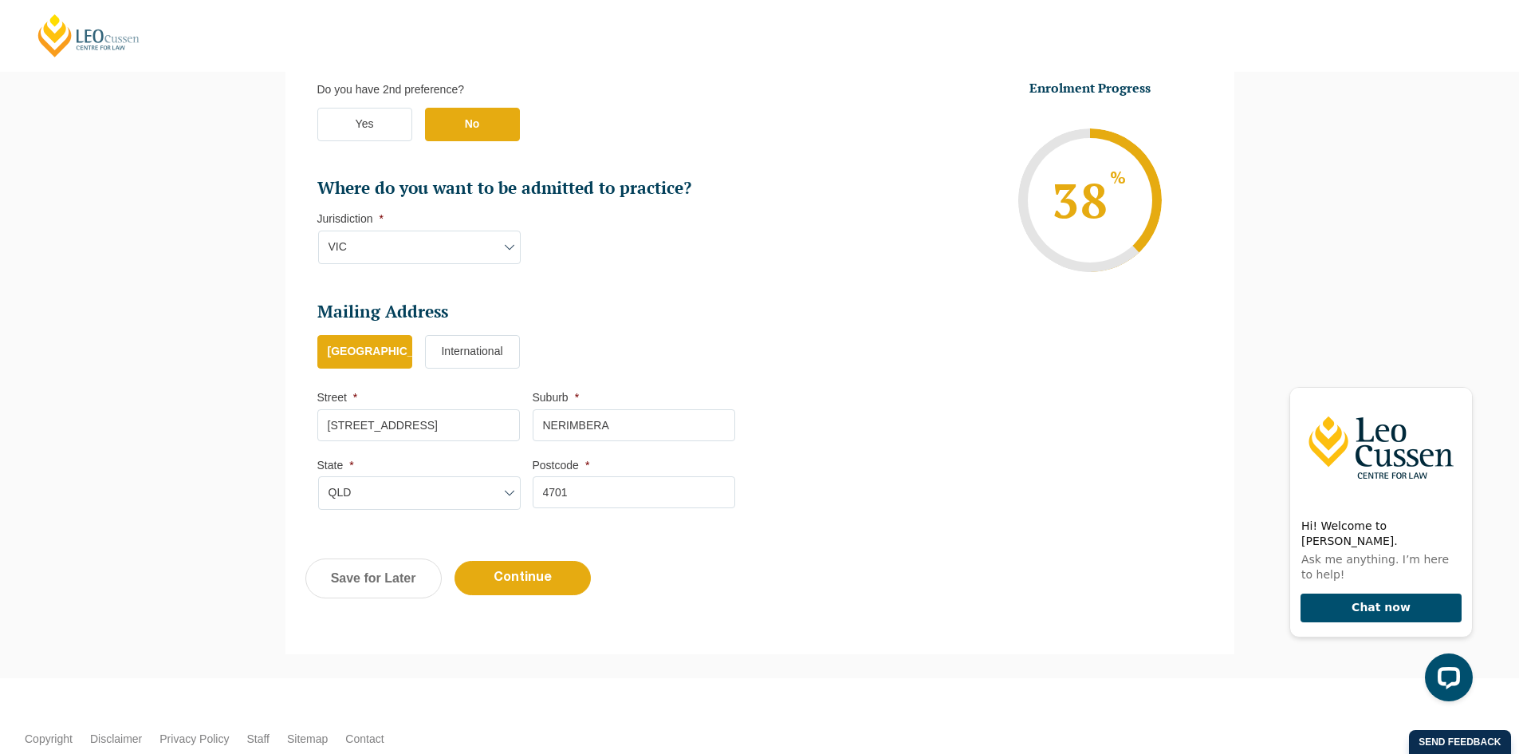
scroll to position [1043, 0]
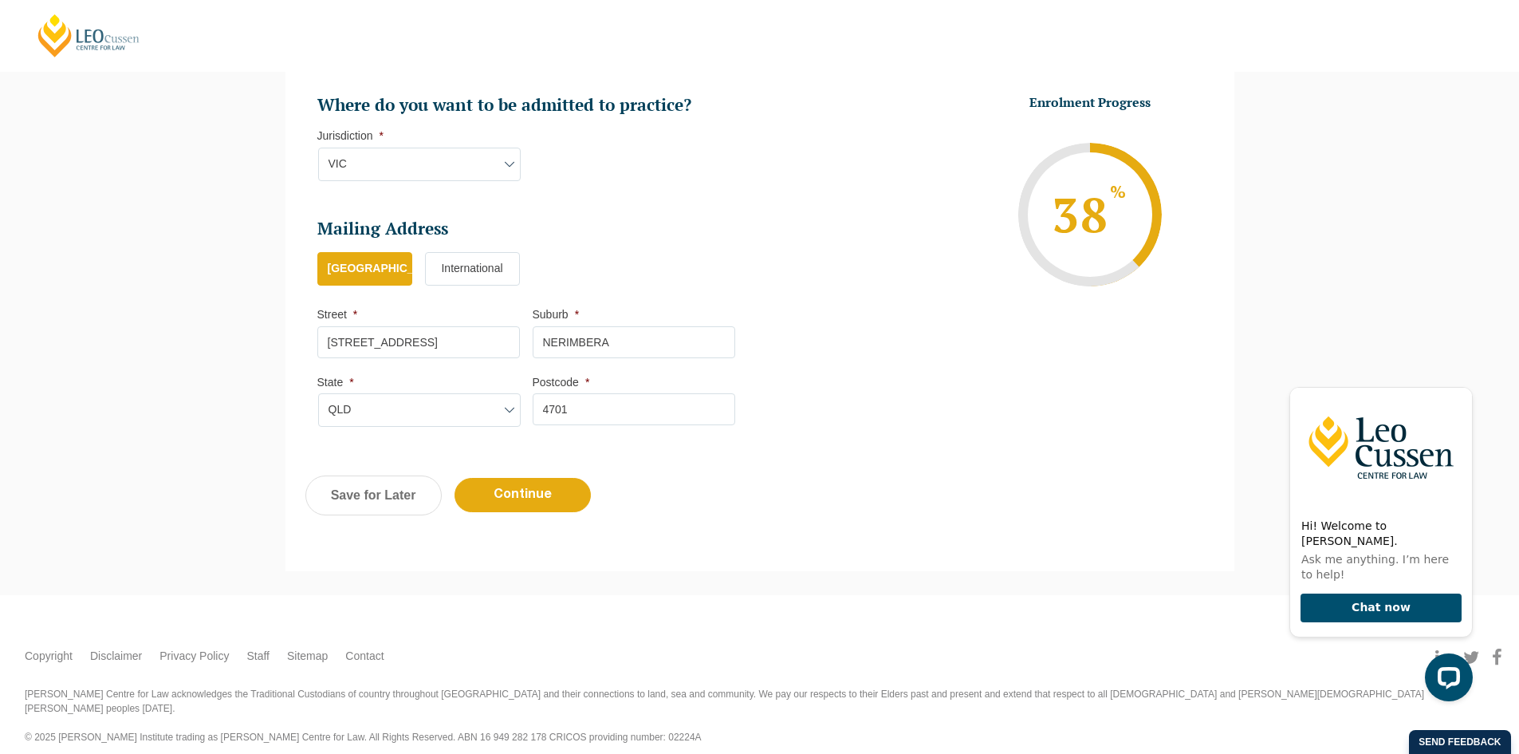
click at [540, 475] on div "Previous Continue Save for Later" at bounding box center [759, 503] width 949 height 88
click at [534, 500] on input "Continue" at bounding box center [523, 495] width 136 height 34
select select "Online Part Time Learning"
select select "National (ACT/NSW, VIC, QLD, SA, WA)"
select select
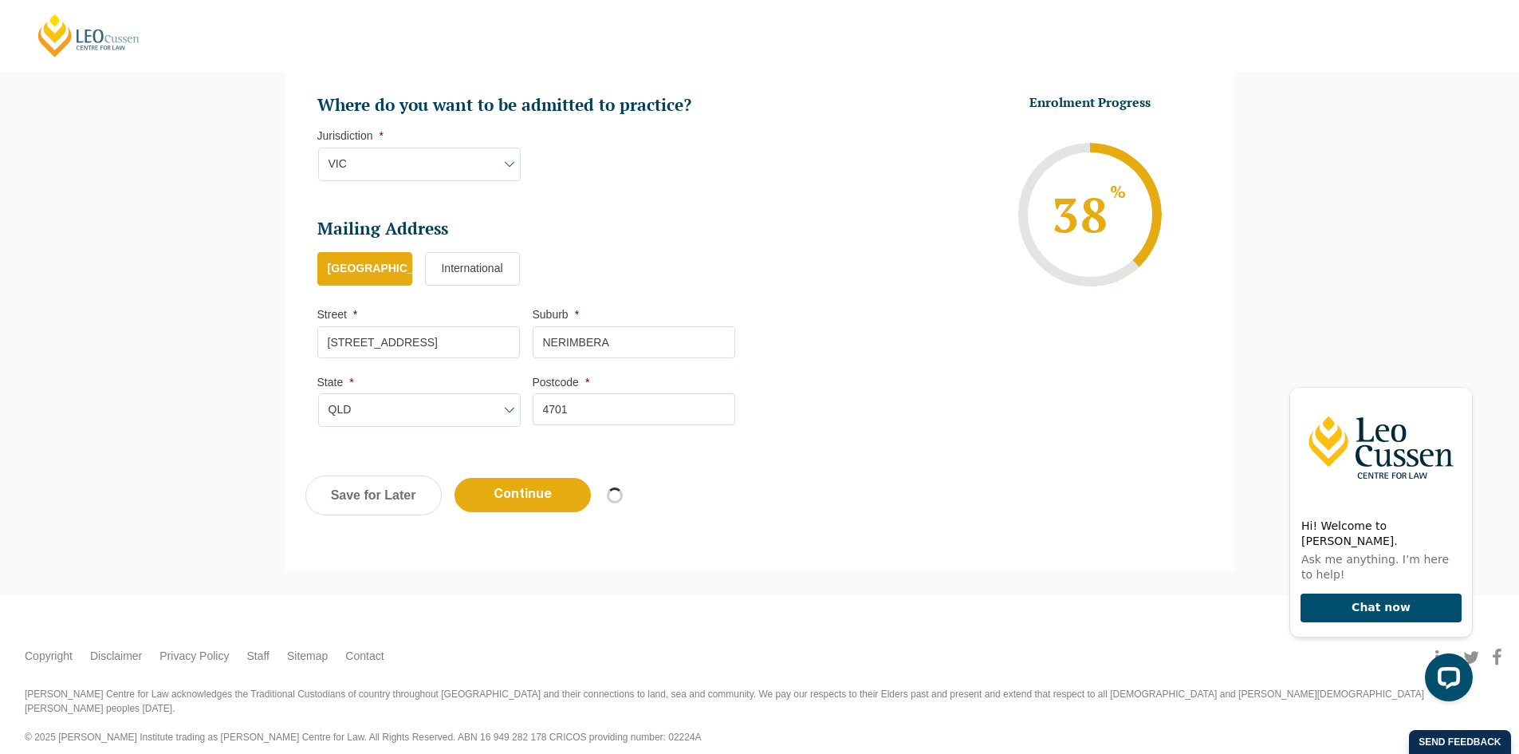
select select "September 2025 (08-Sep-2025 to 17-Apr-2026)"
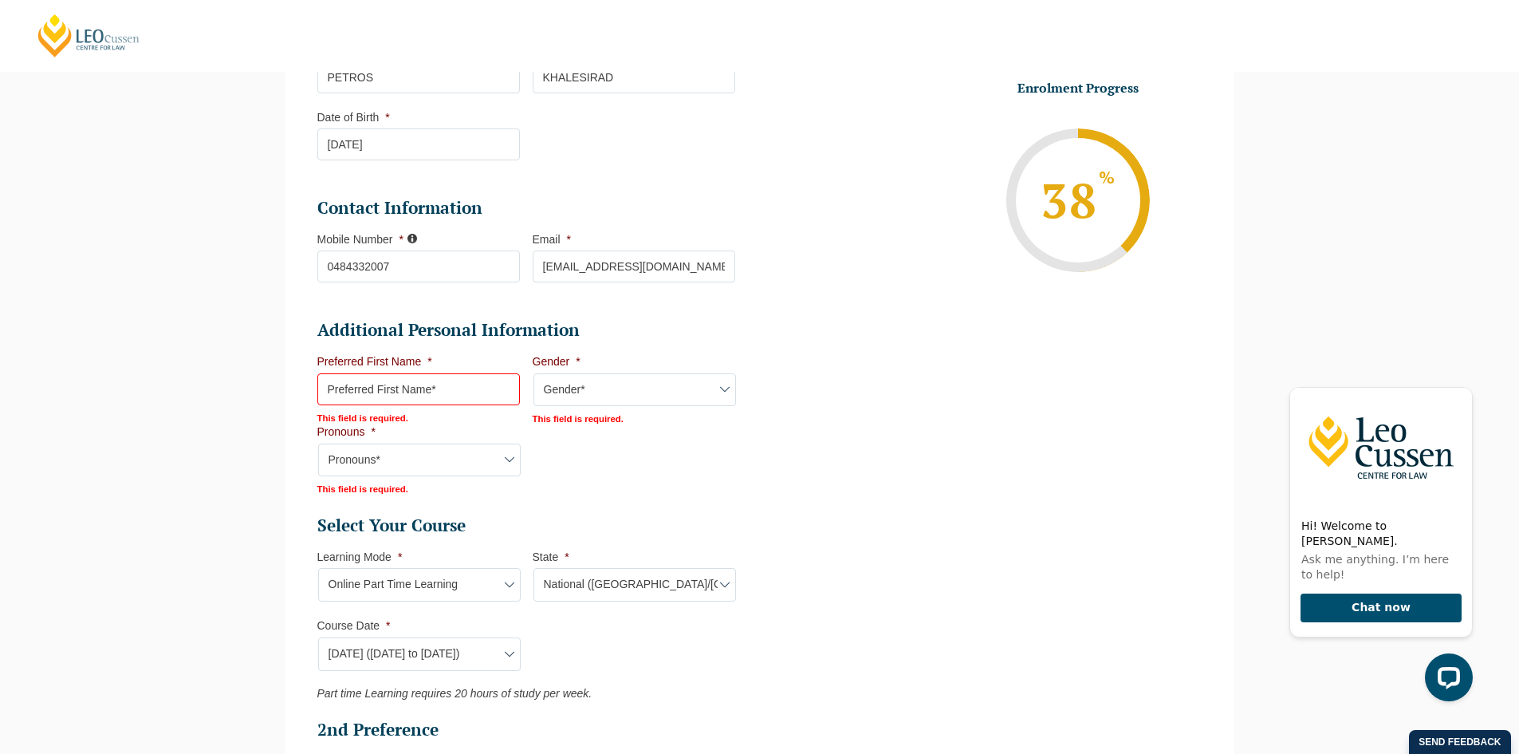
scroll to position [464, 0]
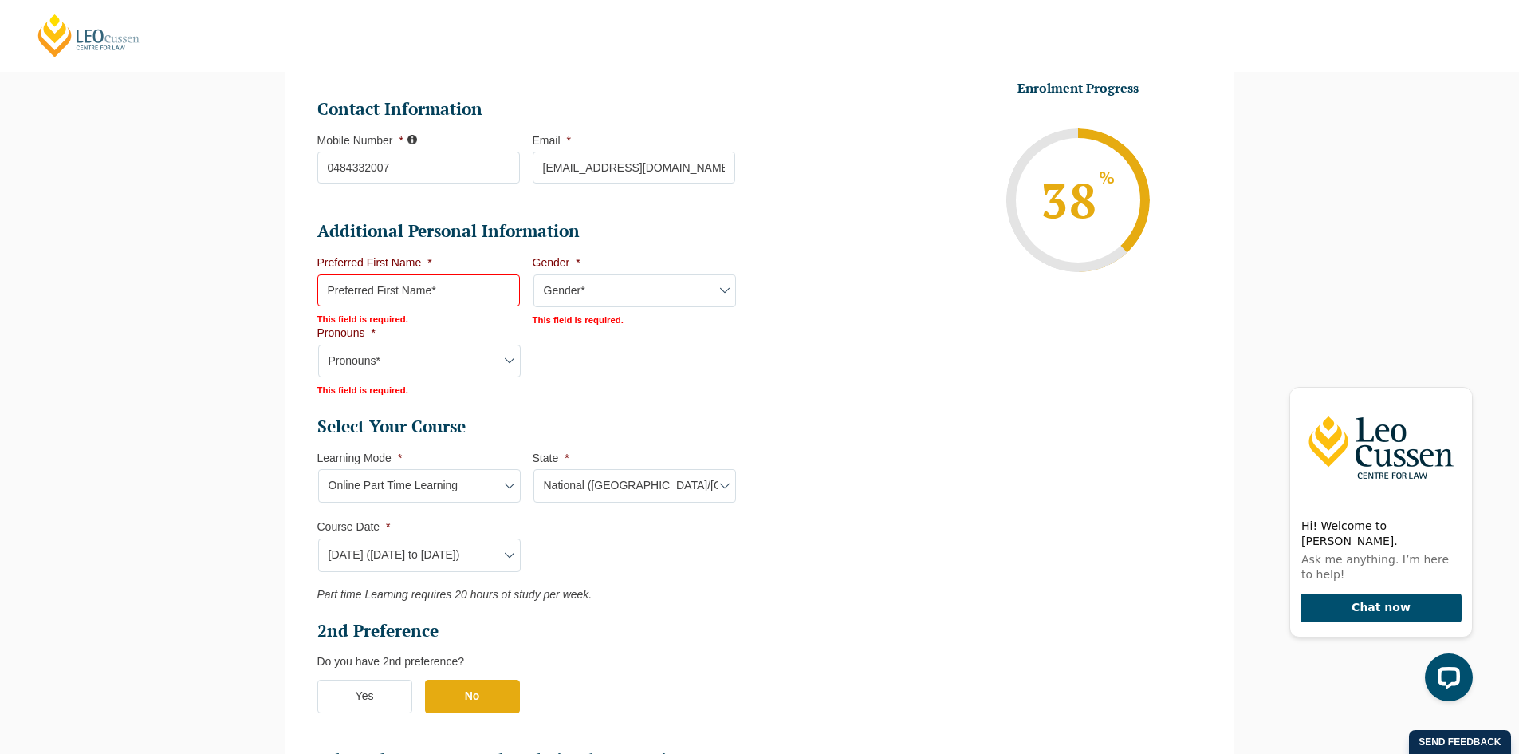
click at [566, 300] on select "Gender* Male Female Nonbinary Intersex Prefer not to disclose Other" at bounding box center [634, 290] width 203 height 33
select select "Male"
click at [533, 274] on select "Gender* Male Female Nonbinary Intersex Prefer not to disclose Other" at bounding box center [634, 290] width 203 height 33
click at [411, 278] on input "Preferred First Name *" at bounding box center [418, 290] width 203 height 32
click at [414, 284] on input "Preferred First Name *" at bounding box center [418, 290] width 203 height 32
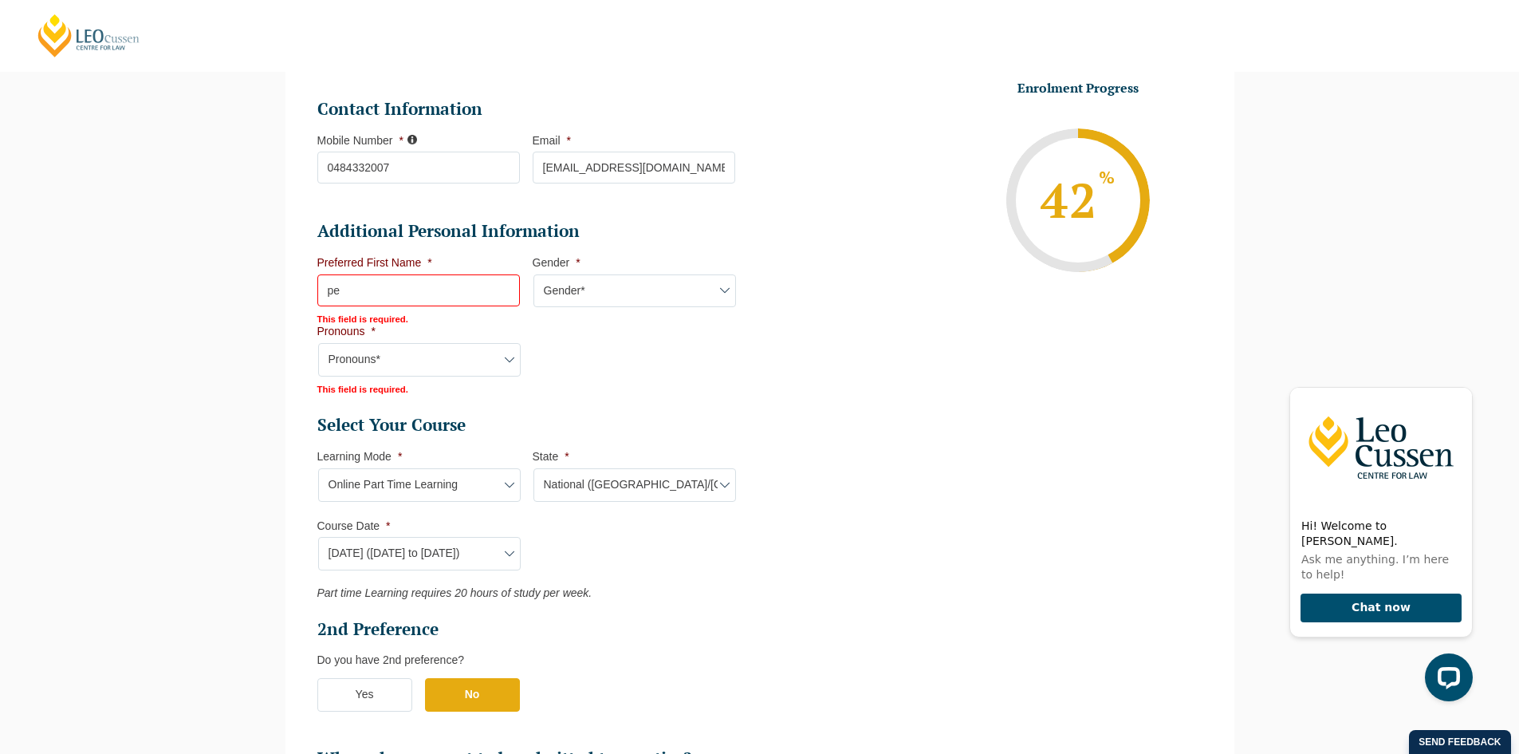
type input "p"
type input "PETROS"
click at [763, 357] on ul "Personal Information First Name * PETROS Last Name * KHALESIRAD Date of Birth *…" at bounding box center [759, 483] width 909 height 1228
click at [413, 360] on select "Pronouns* She/Her/Hers He/Him/His They/Them/Theirs Other Prefer not to disclose" at bounding box center [419, 359] width 203 height 33
click at [318, 343] on select "Pronouns* She/Her/Hers He/Him/His They/Them/Theirs Other Prefer not to disclose" at bounding box center [419, 359] width 203 height 33
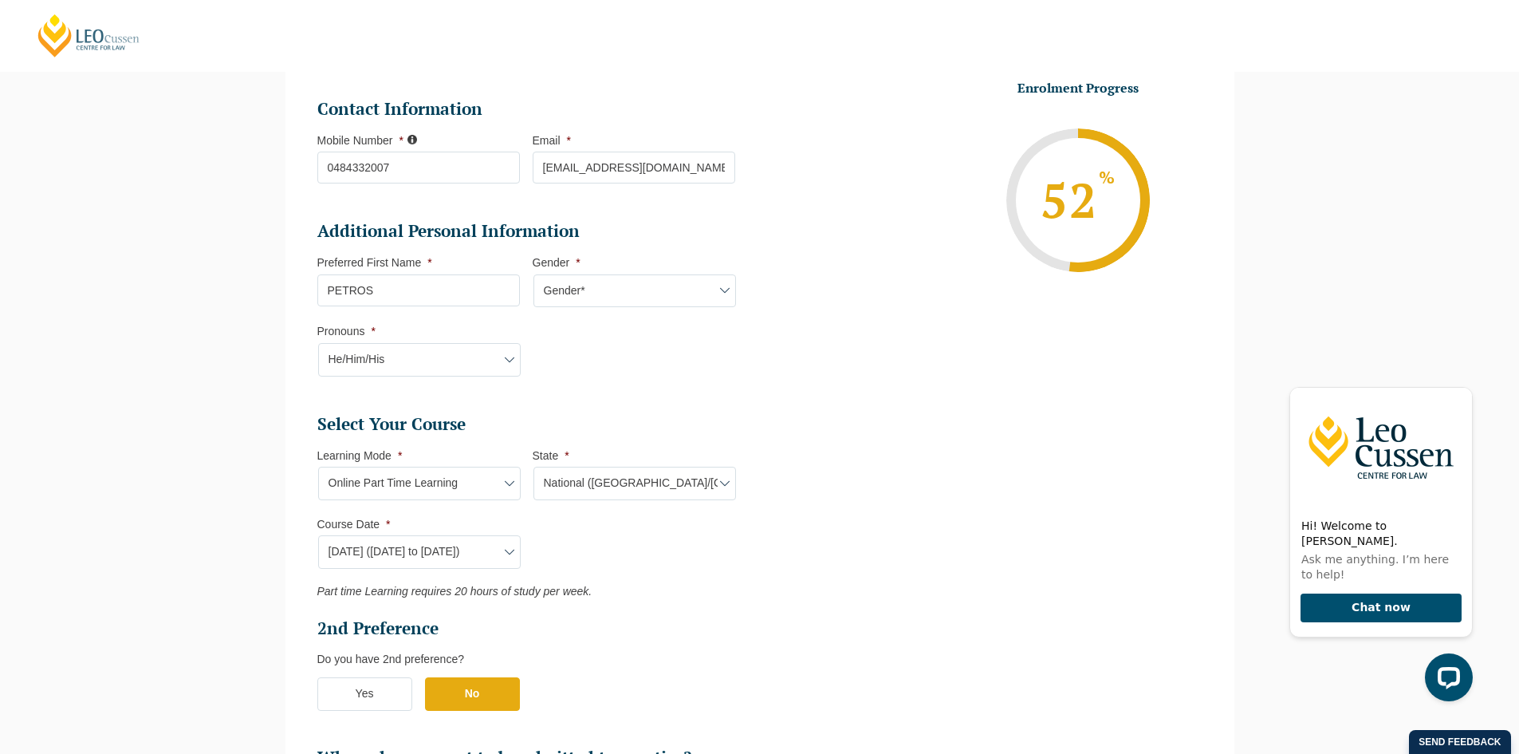
click at [389, 359] on select "Pronouns* She/Her/Hers He/Him/His They/Them/Theirs Other Prefer not to disclose" at bounding box center [419, 359] width 203 height 33
select select "Prefer not to disclose"
click at [318, 343] on select "Pronouns* She/Her/Hers He/Him/His They/Them/Theirs Other Prefer not to disclose" at bounding box center [419, 359] width 203 height 33
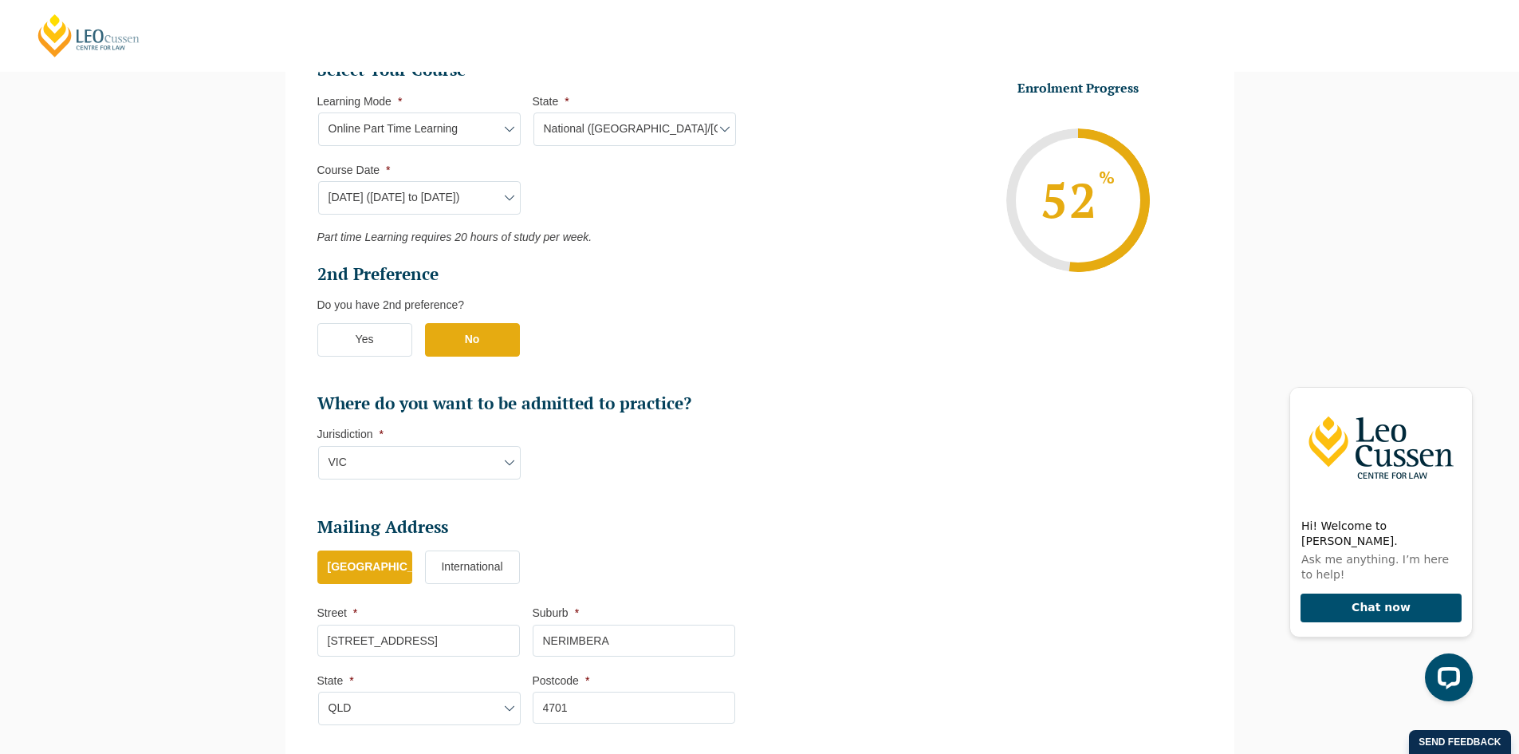
scroll to position [957, 0]
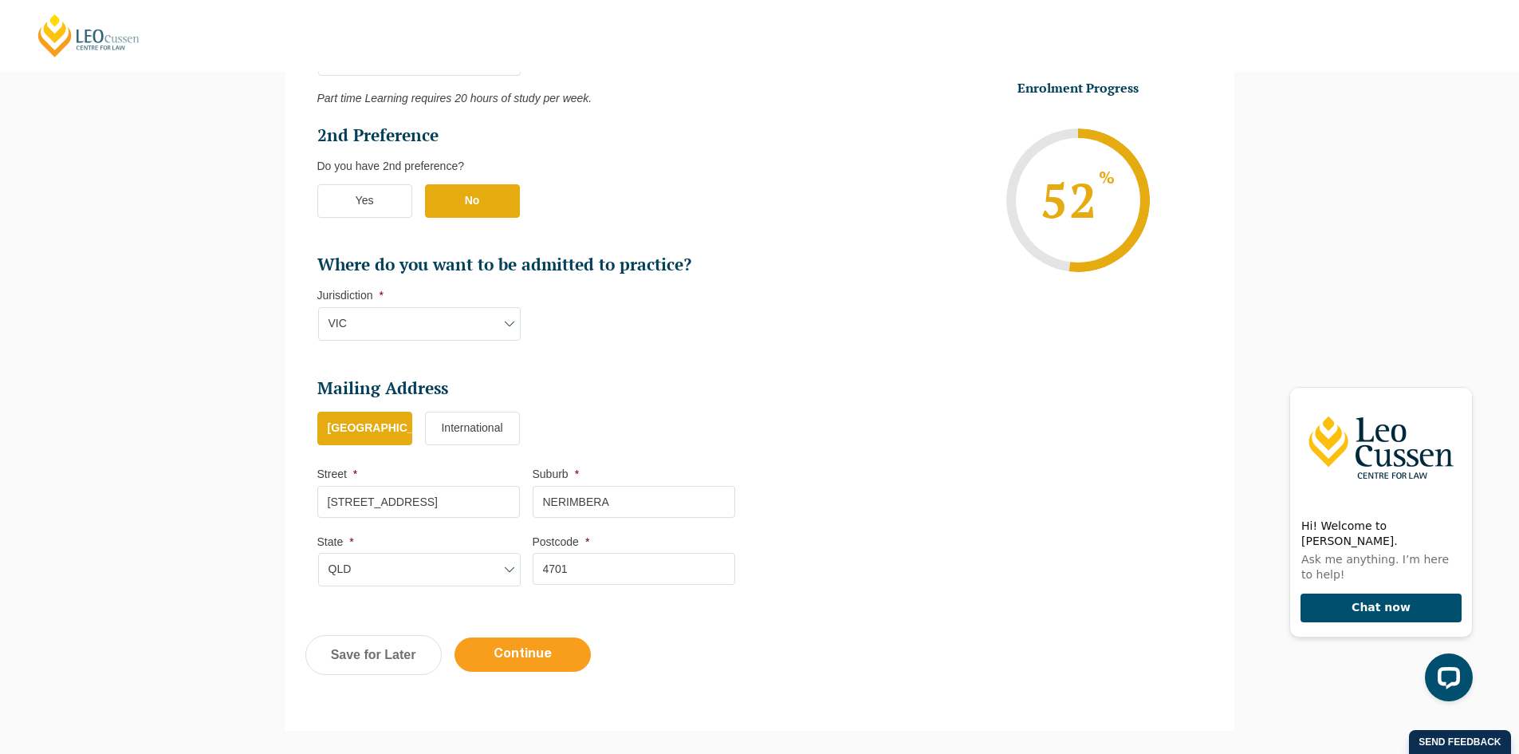
click at [528, 663] on input "Continue" at bounding box center [523, 654] width 136 height 34
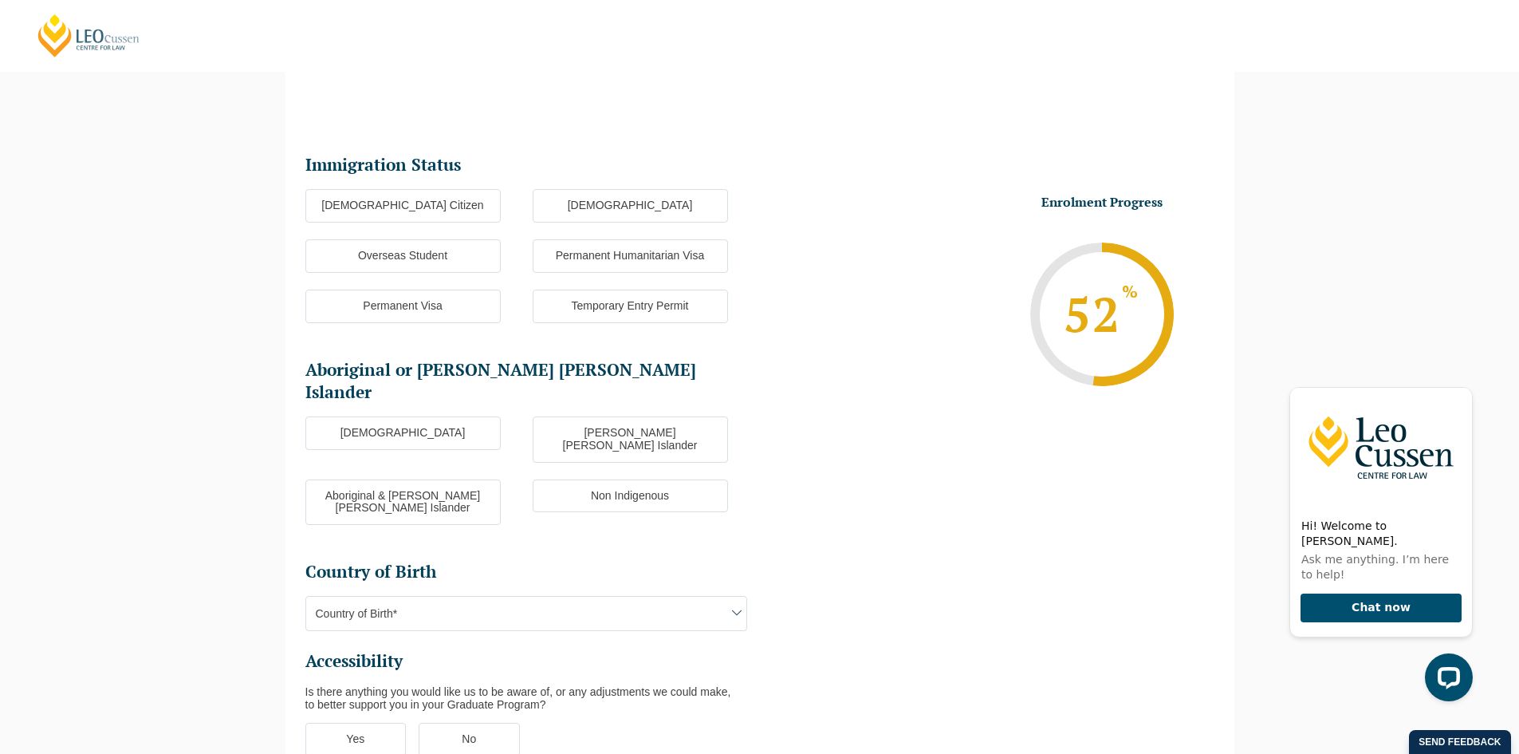
scroll to position [138, 0]
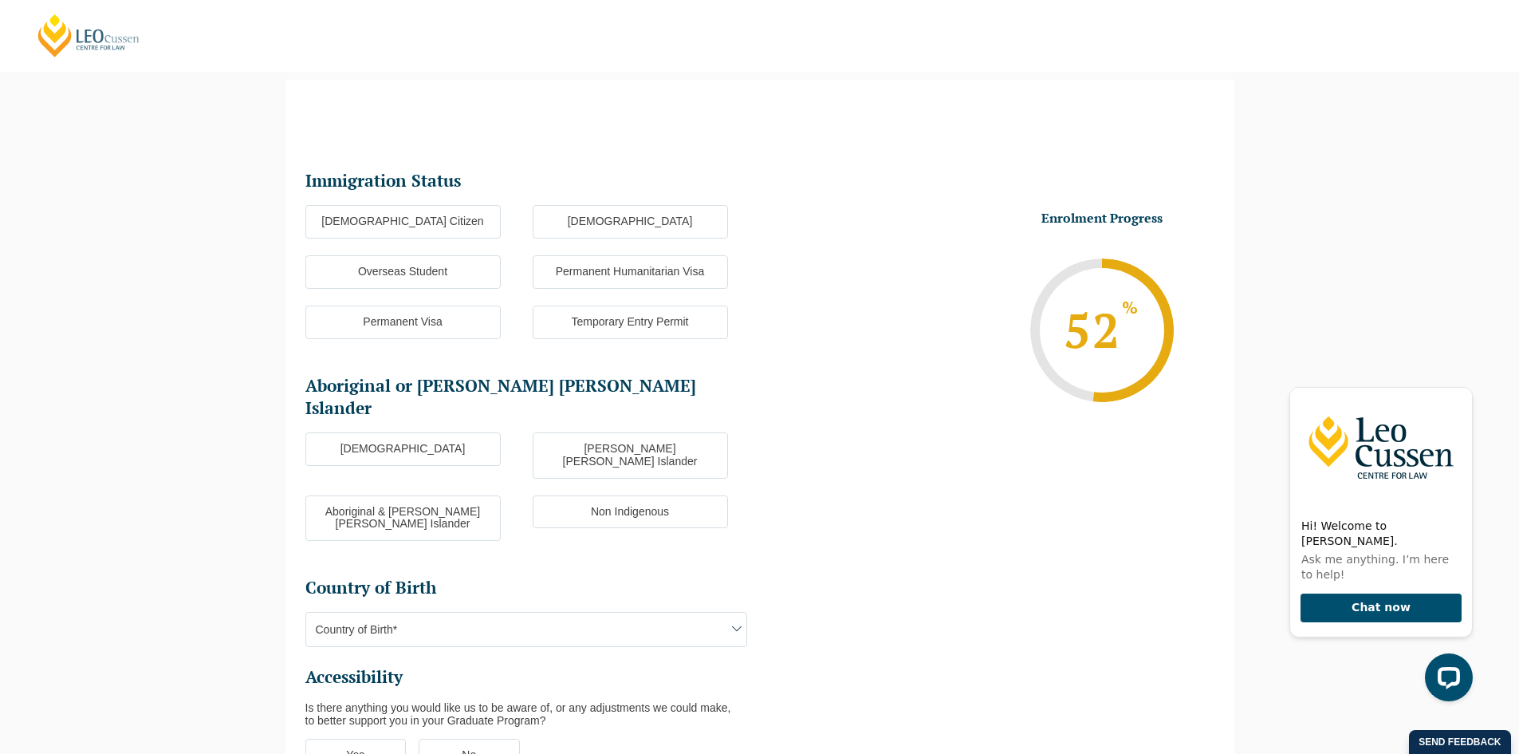
click at [407, 222] on label "Australian Citizen" at bounding box center [402, 221] width 195 height 33
click at [0, 0] on input "Australian Citizen" at bounding box center [0, 0] width 0 height 0
click at [454, 612] on span "Country of Birth*" at bounding box center [526, 628] width 440 height 33
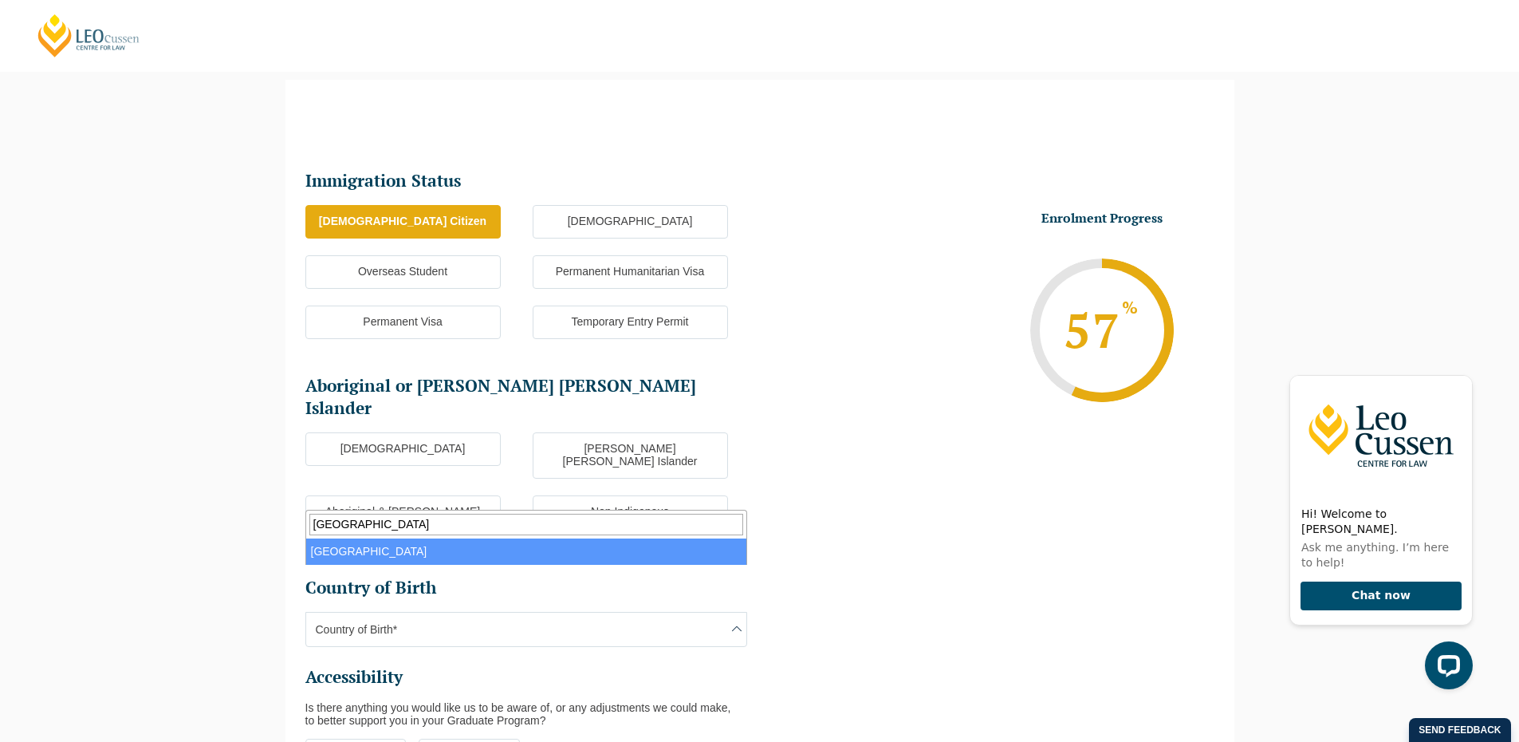
type input "IRAN"
select select "Iran 4203"
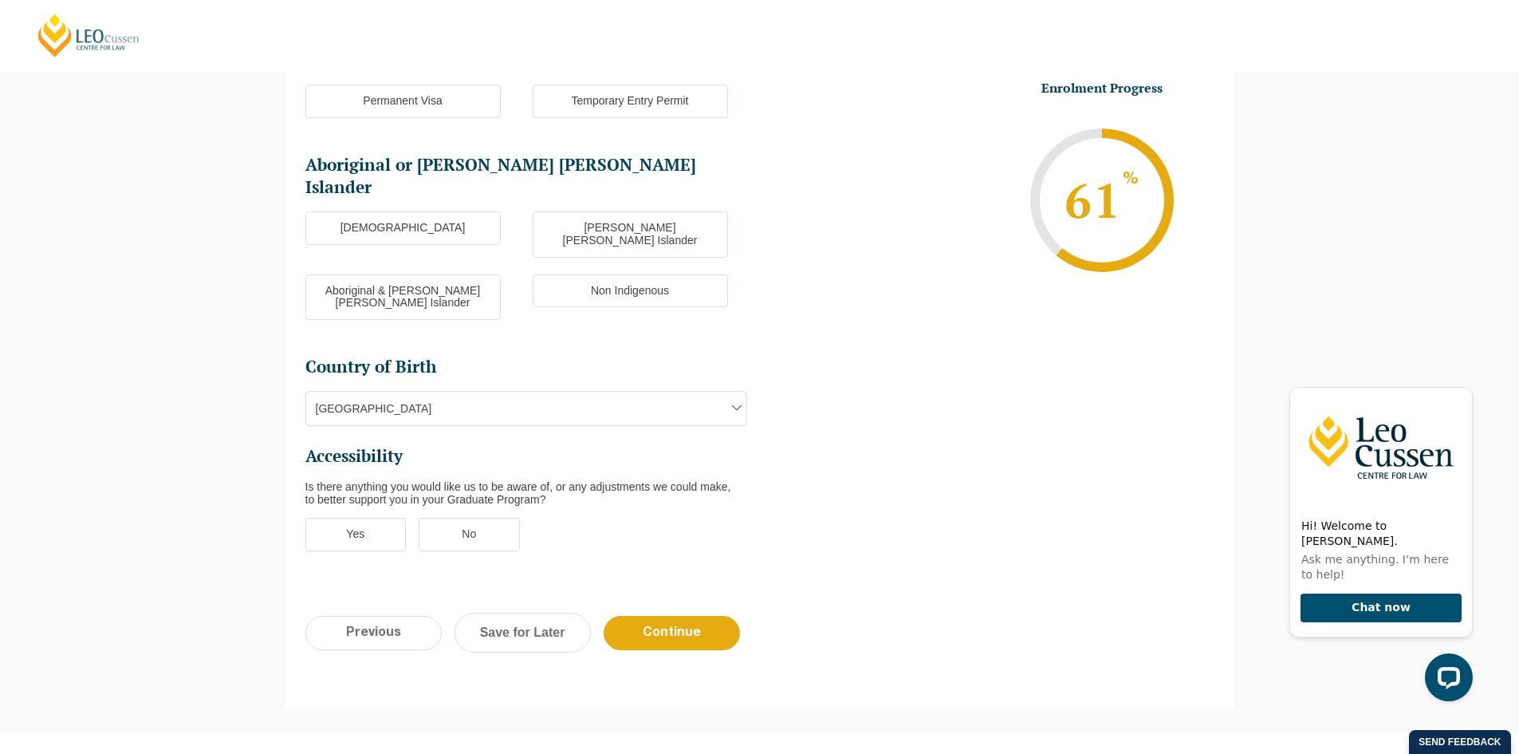
scroll to position [377, 0]
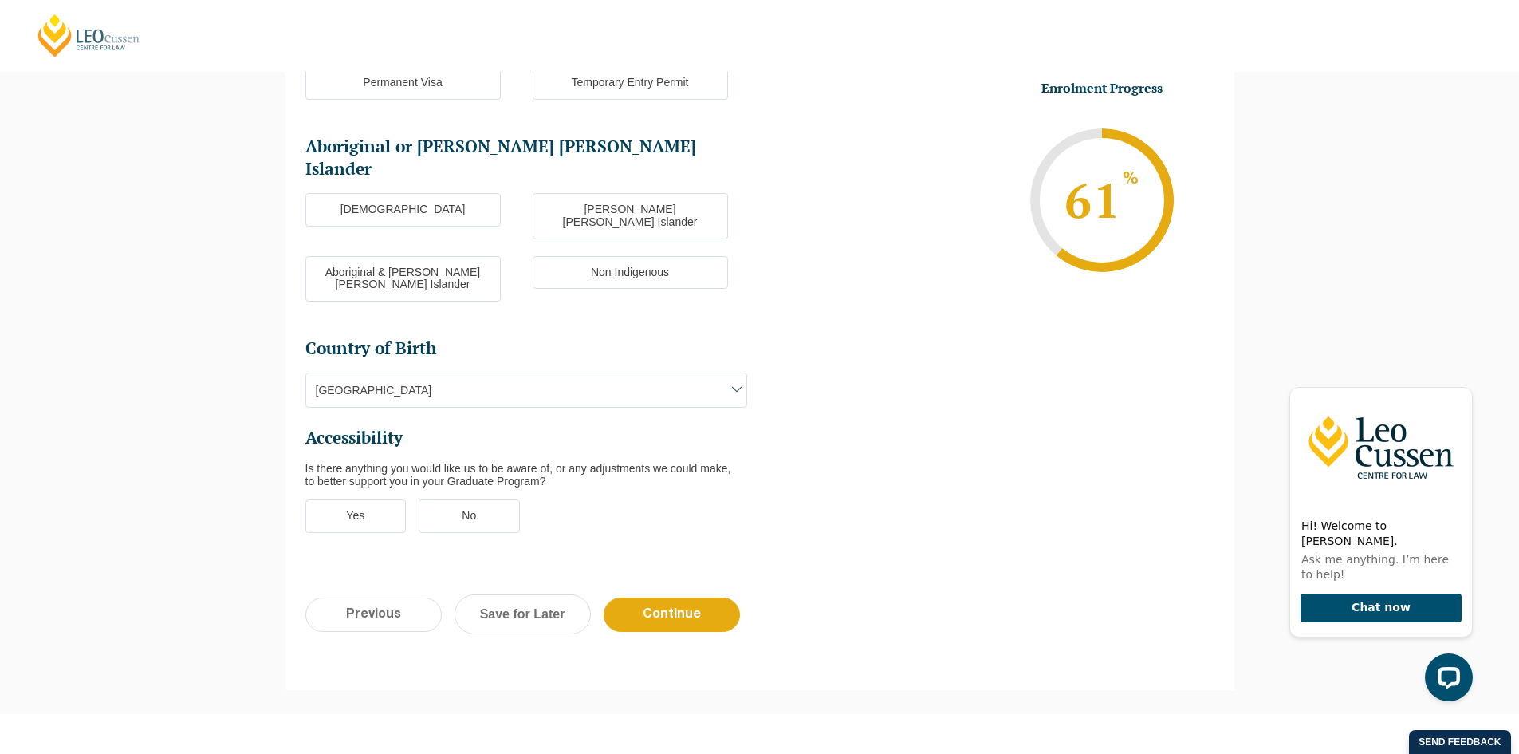
click at [472, 499] on label "No" at bounding box center [469, 515] width 101 height 33
click at [0, 0] on input "No" at bounding box center [0, 0] width 0 height 0
click at [677, 597] on input "Continue" at bounding box center [672, 614] width 136 height 34
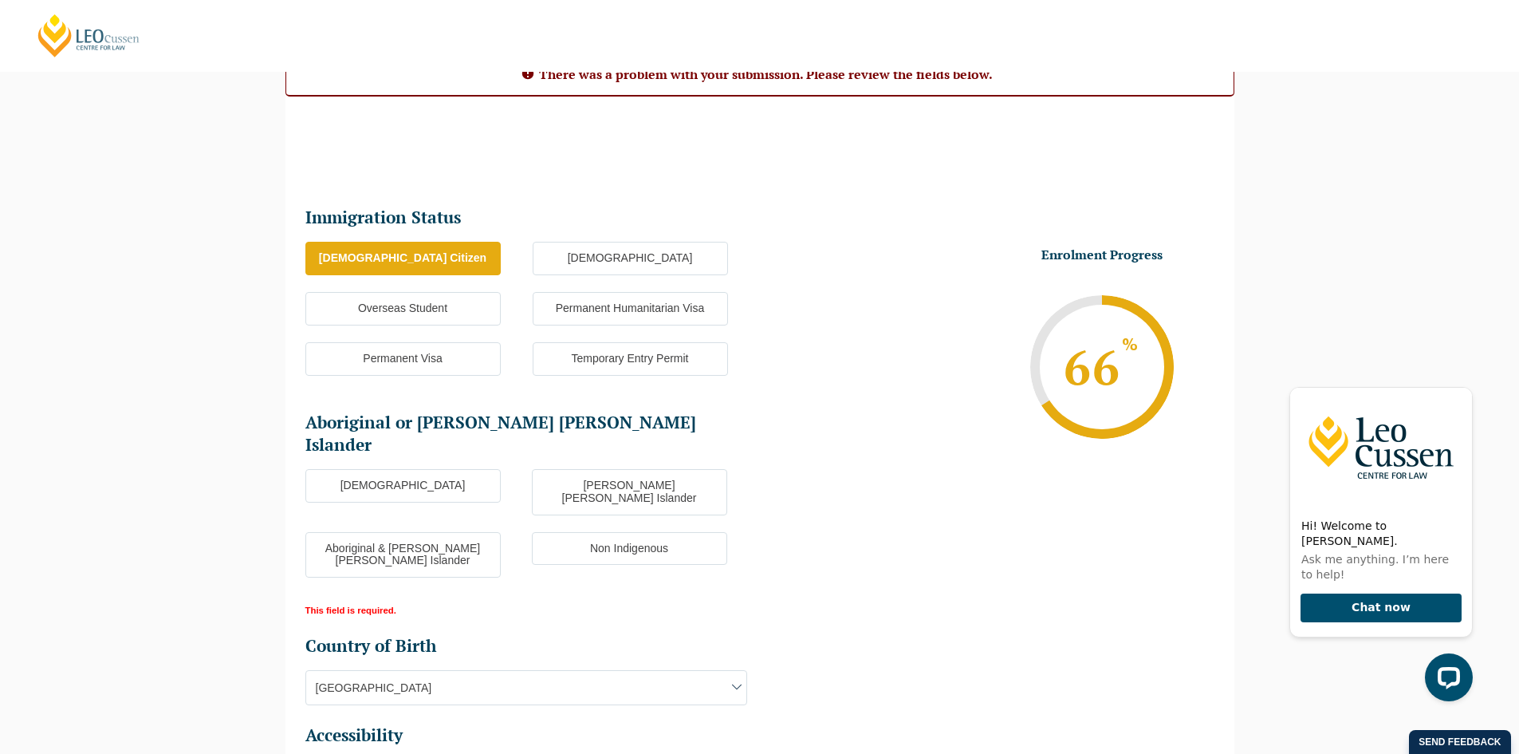
scroll to position [145, 0]
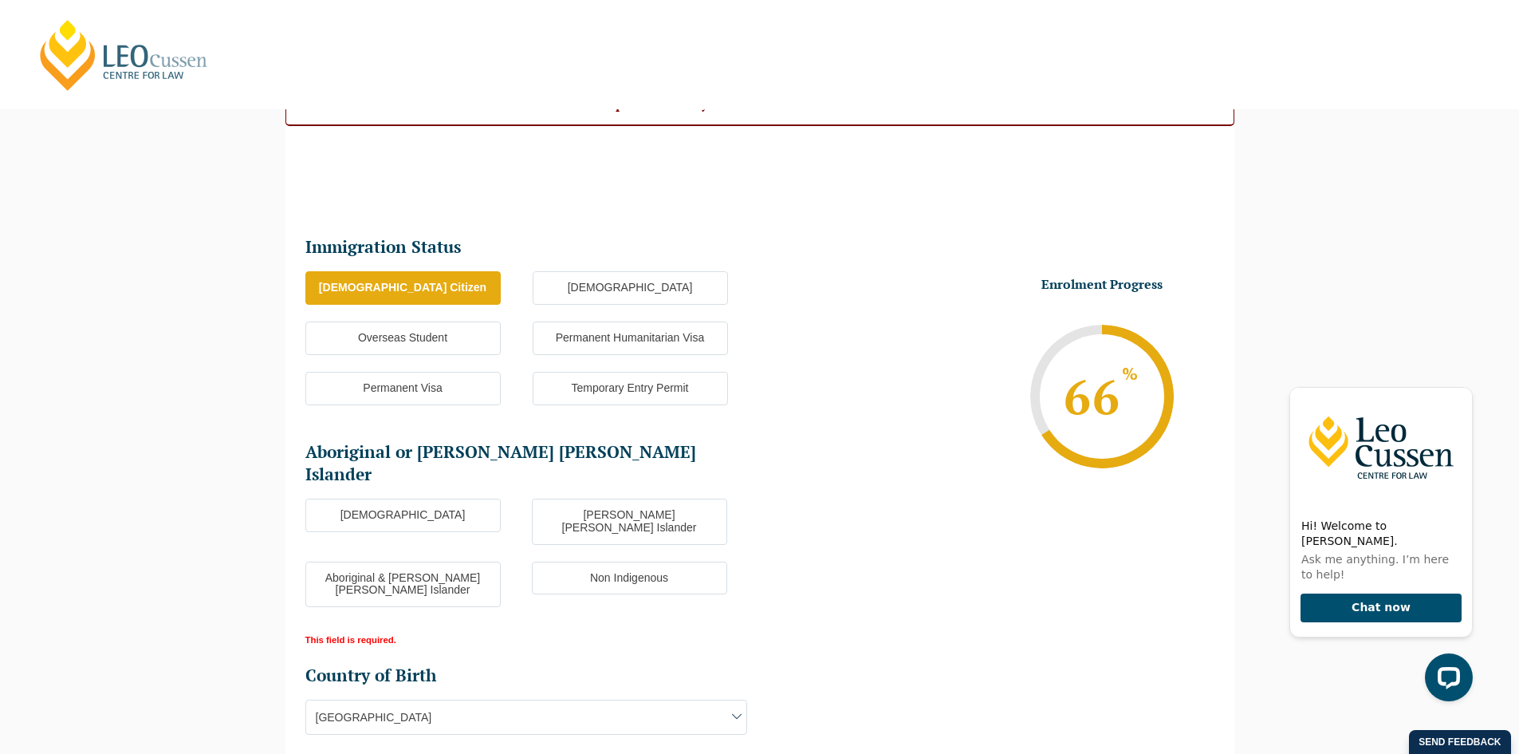
click at [608, 561] on label "Non Indigenous" at bounding box center [629, 577] width 195 height 33
click at [0, 0] on input "Non Indigenous" at bounding box center [0, 0] width 0 height 0
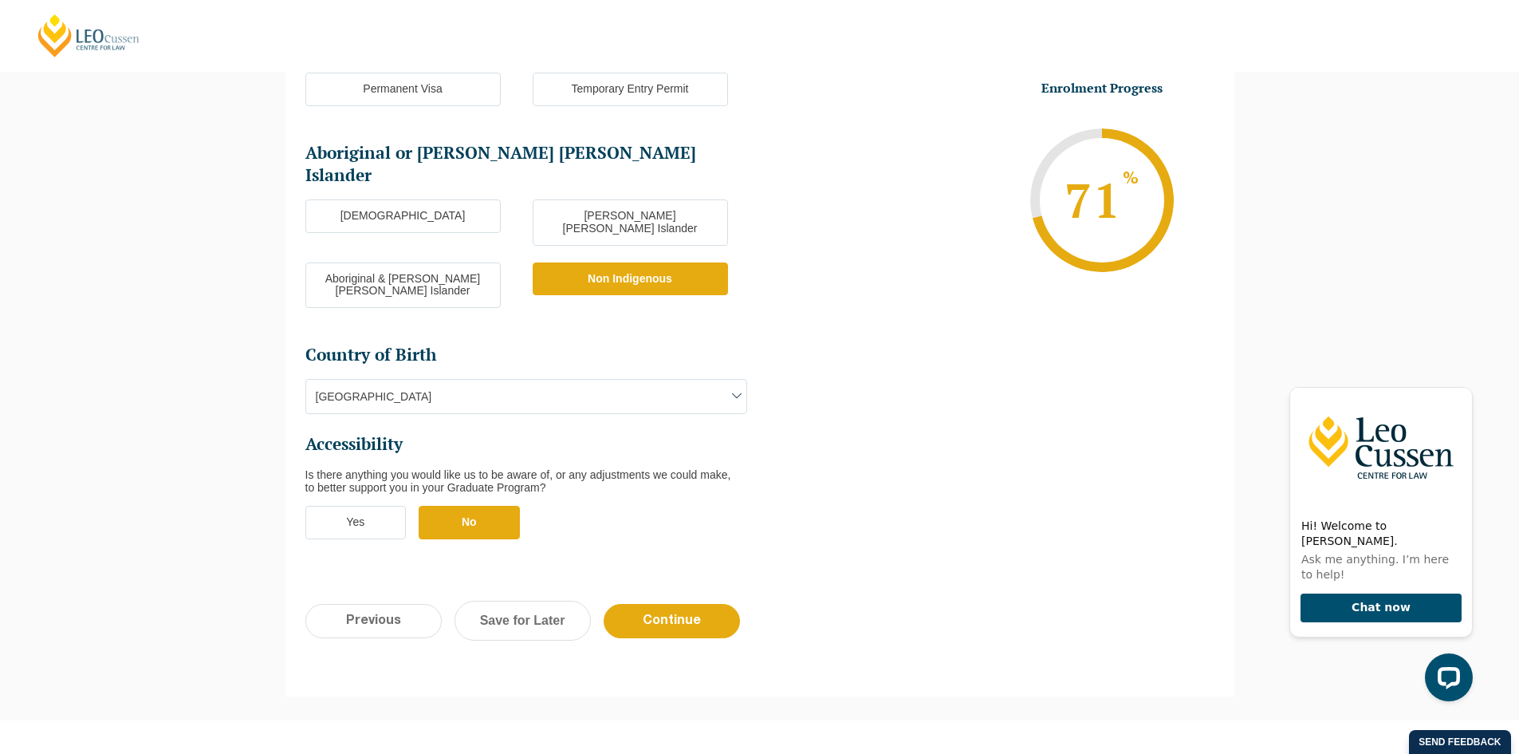
scroll to position [522, 0]
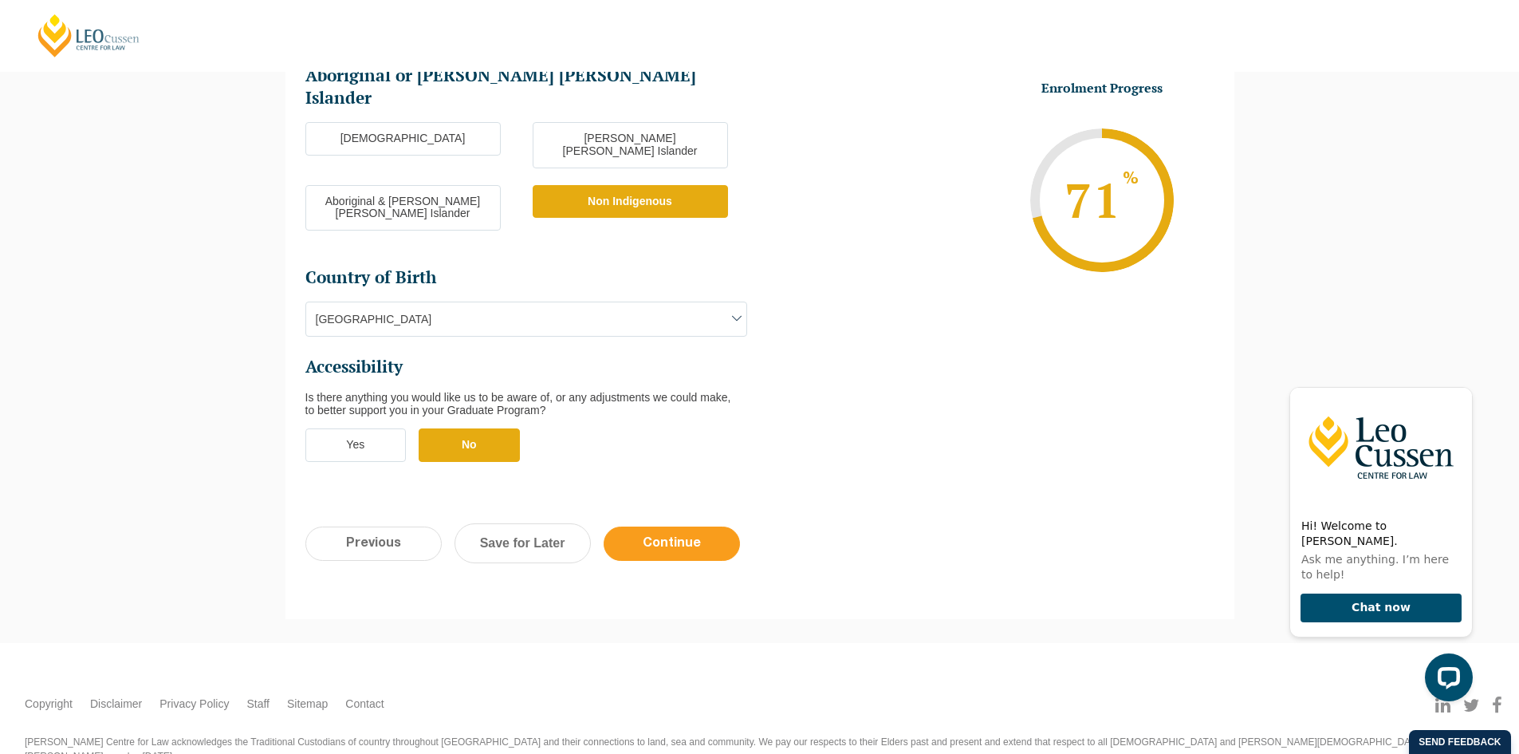
click at [707, 526] on input "Continue" at bounding box center [672, 543] width 136 height 34
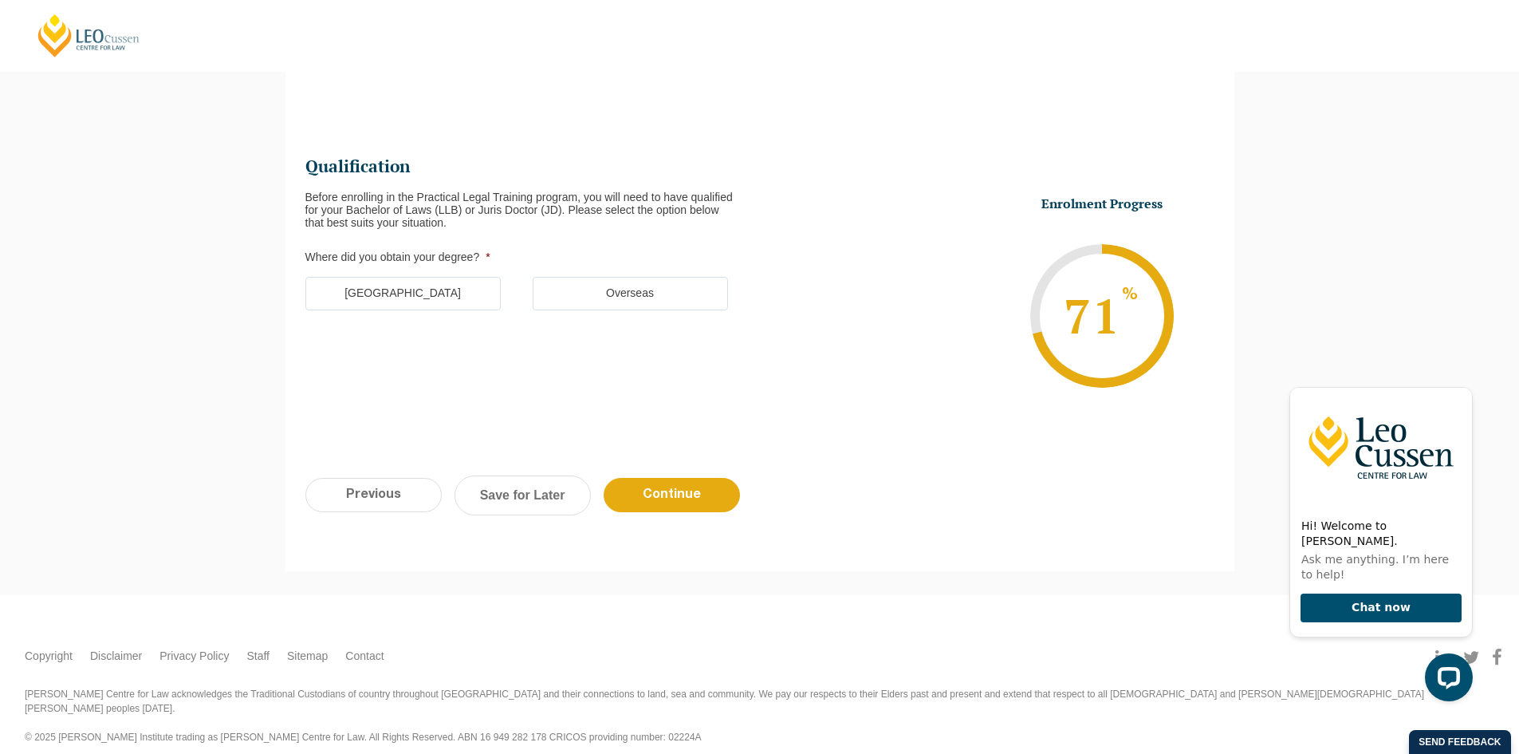
scroll to position [138, 0]
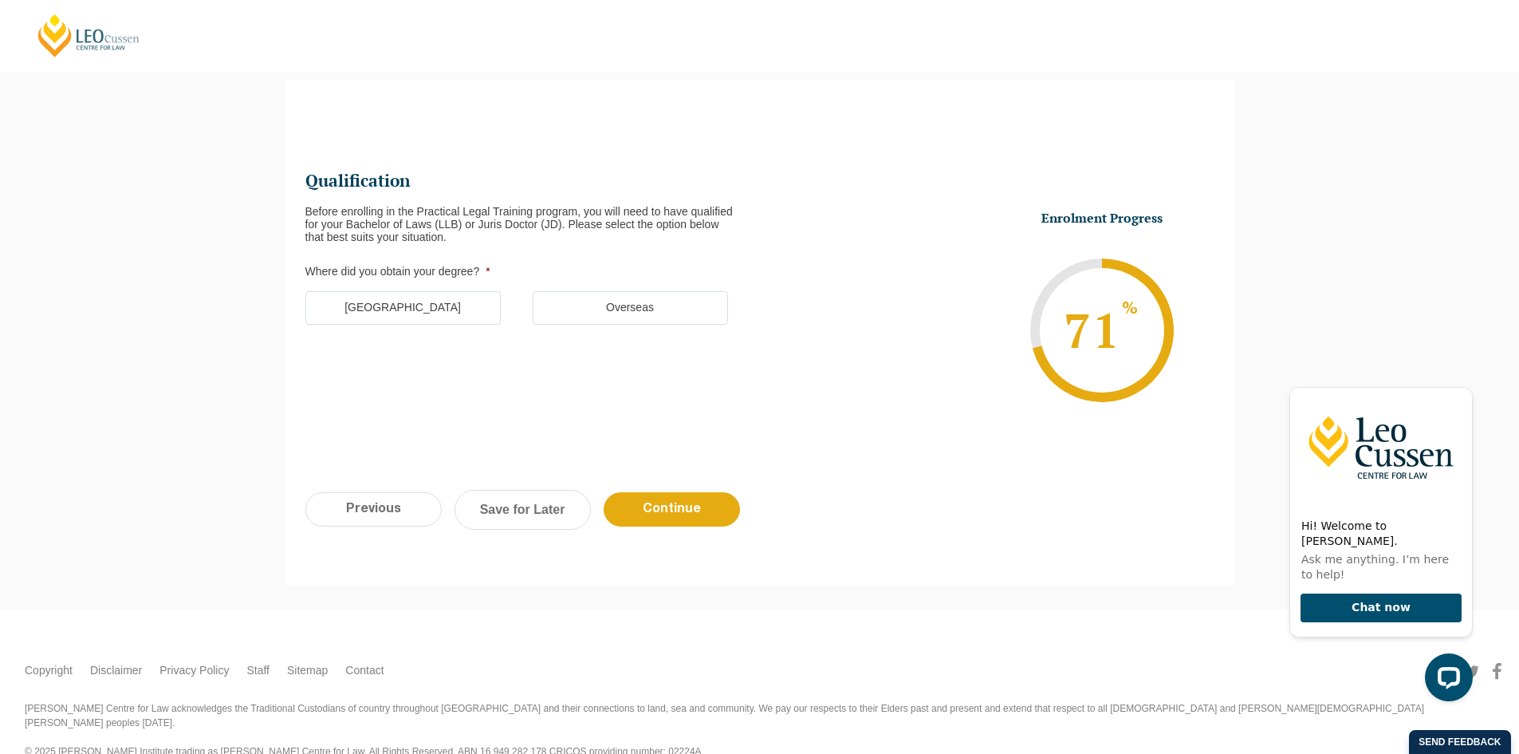
click at [387, 311] on label "Australia" at bounding box center [402, 307] width 195 height 33
click at [0, 0] on input "Australia" at bounding box center [0, 0] width 0 height 0
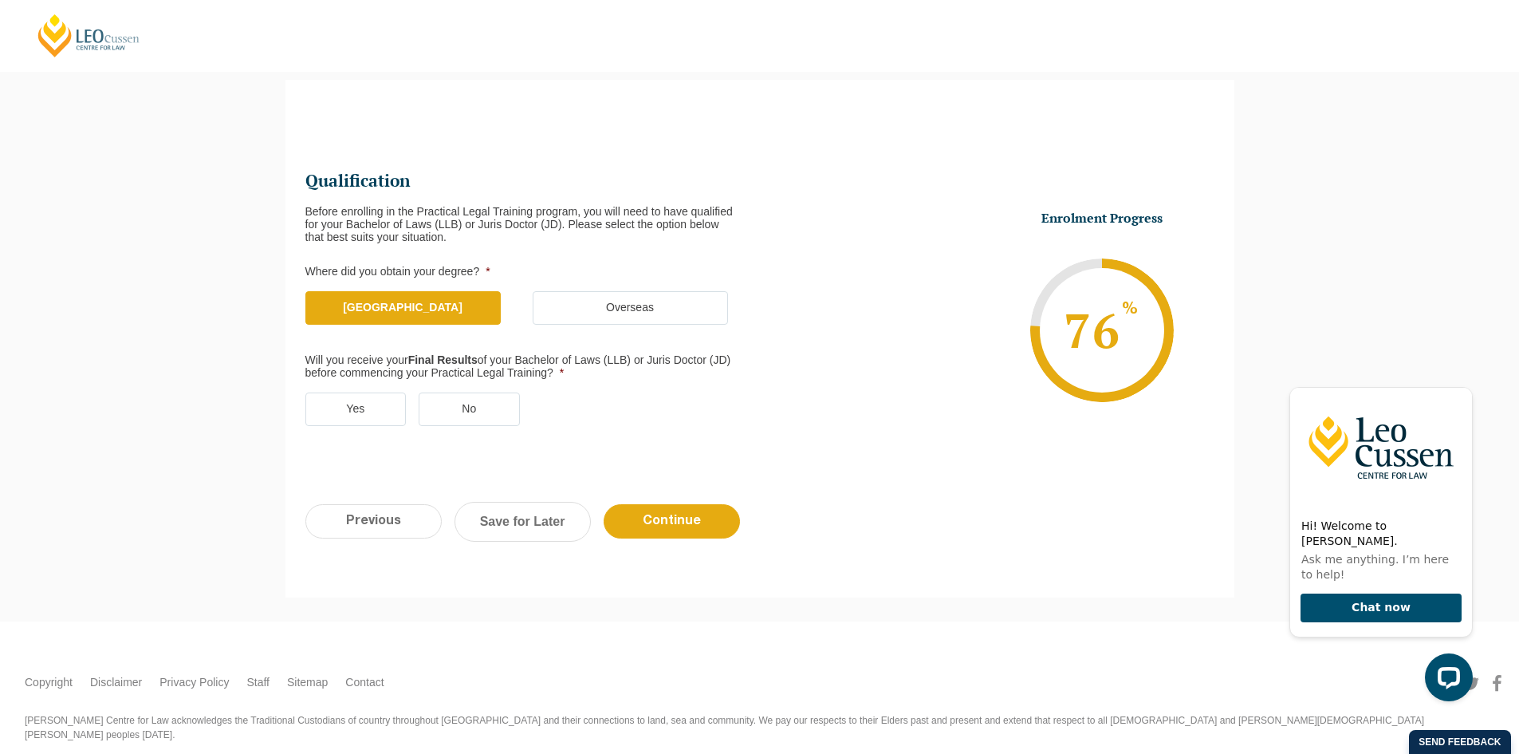
click at [462, 415] on label "No" at bounding box center [469, 408] width 101 height 33
click at [0, 0] on input "No" at bounding box center [0, 0] width 0 height 0
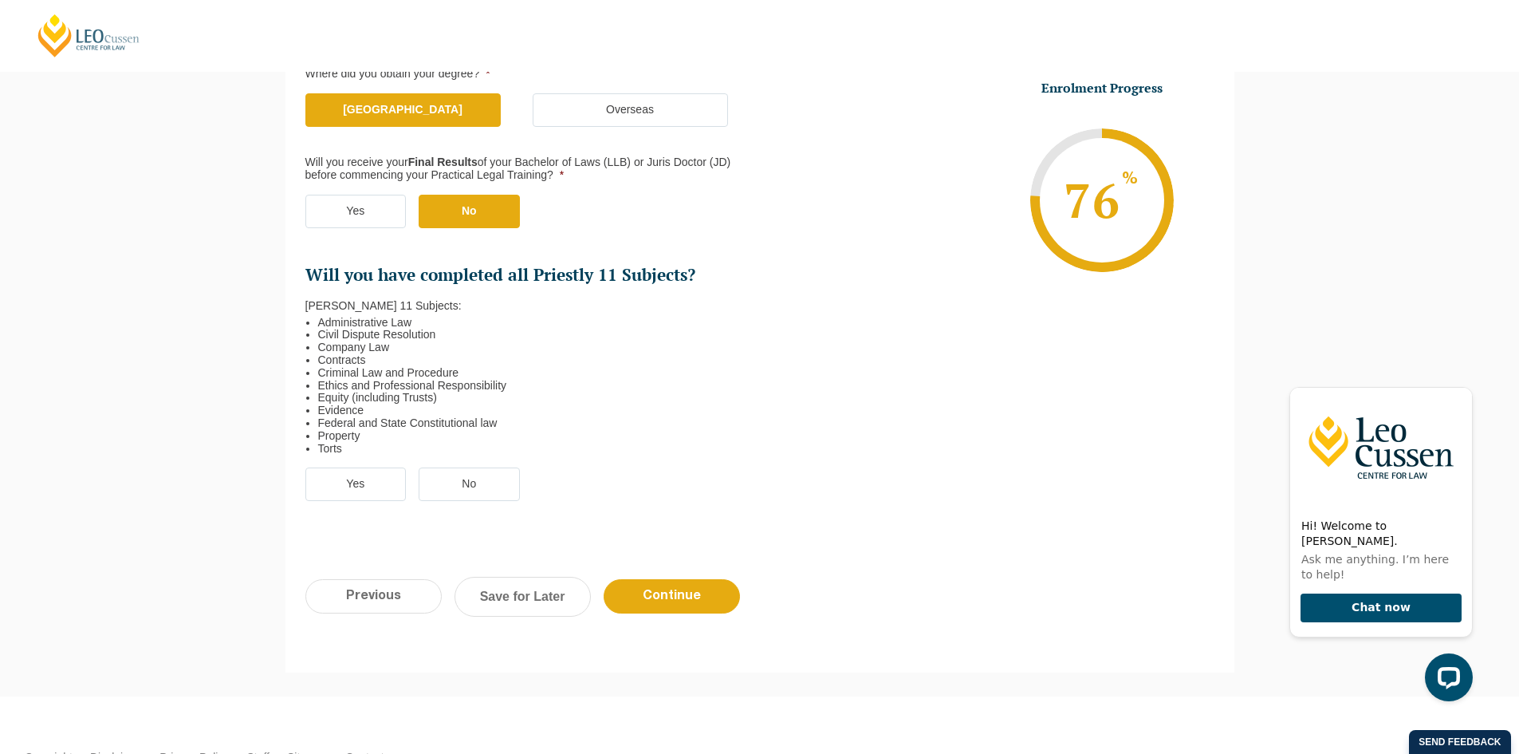
scroll to position [377, 0]
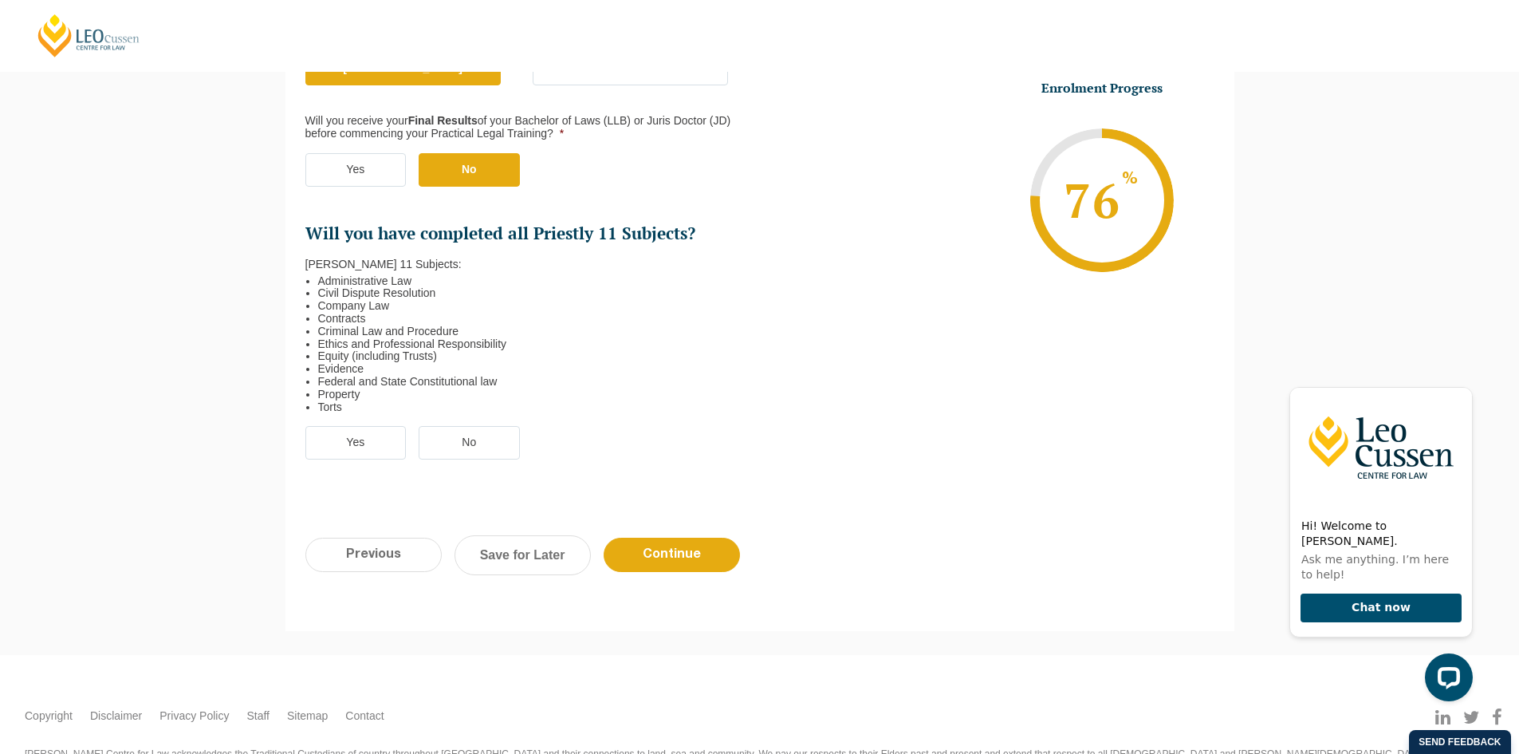
click at [370, 451] on label "Yes" at bounding box center [355, 442] width 101 height 33
click at [0, 0] on input "Yes" at bounding box center [0, 0] width 0 height 0
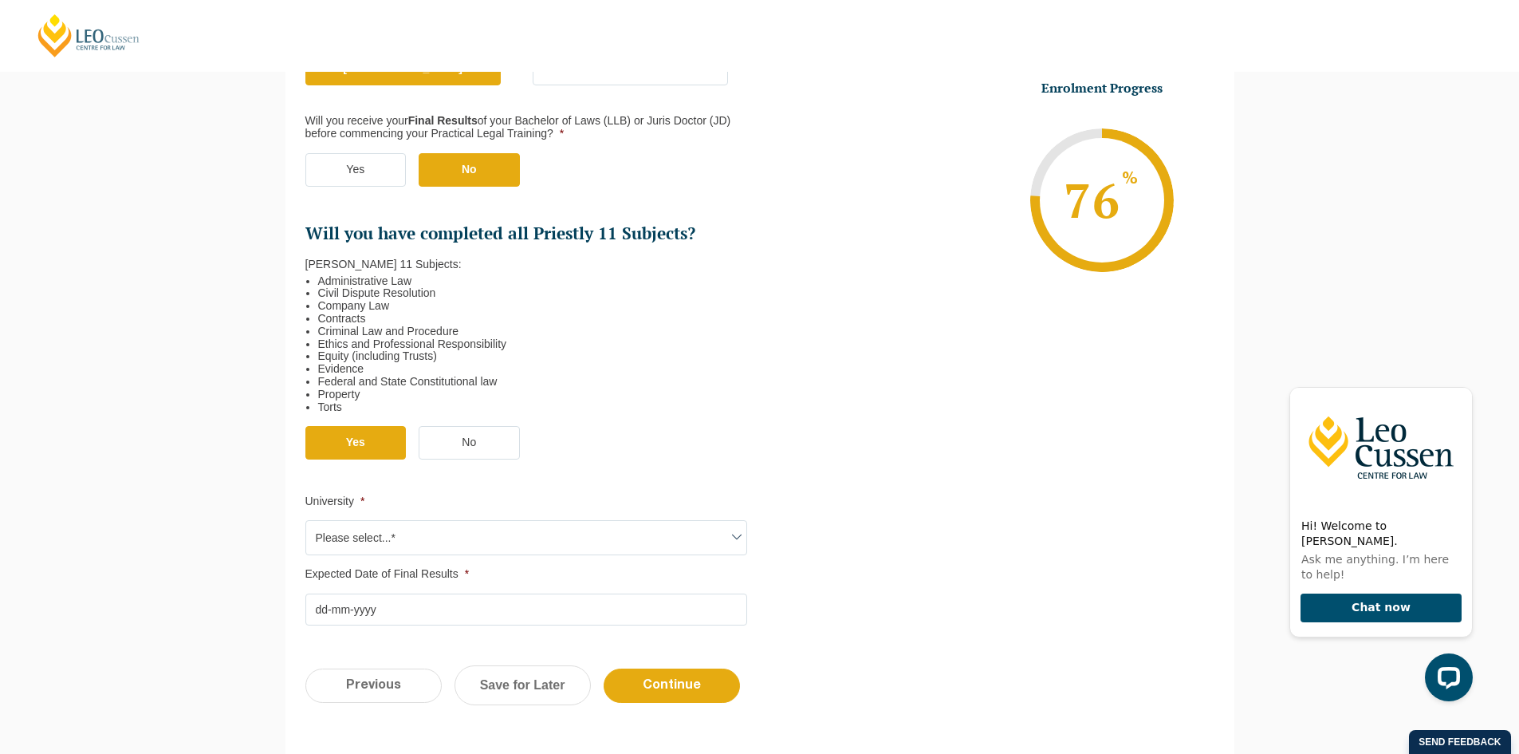
scroll to position [537, 0]
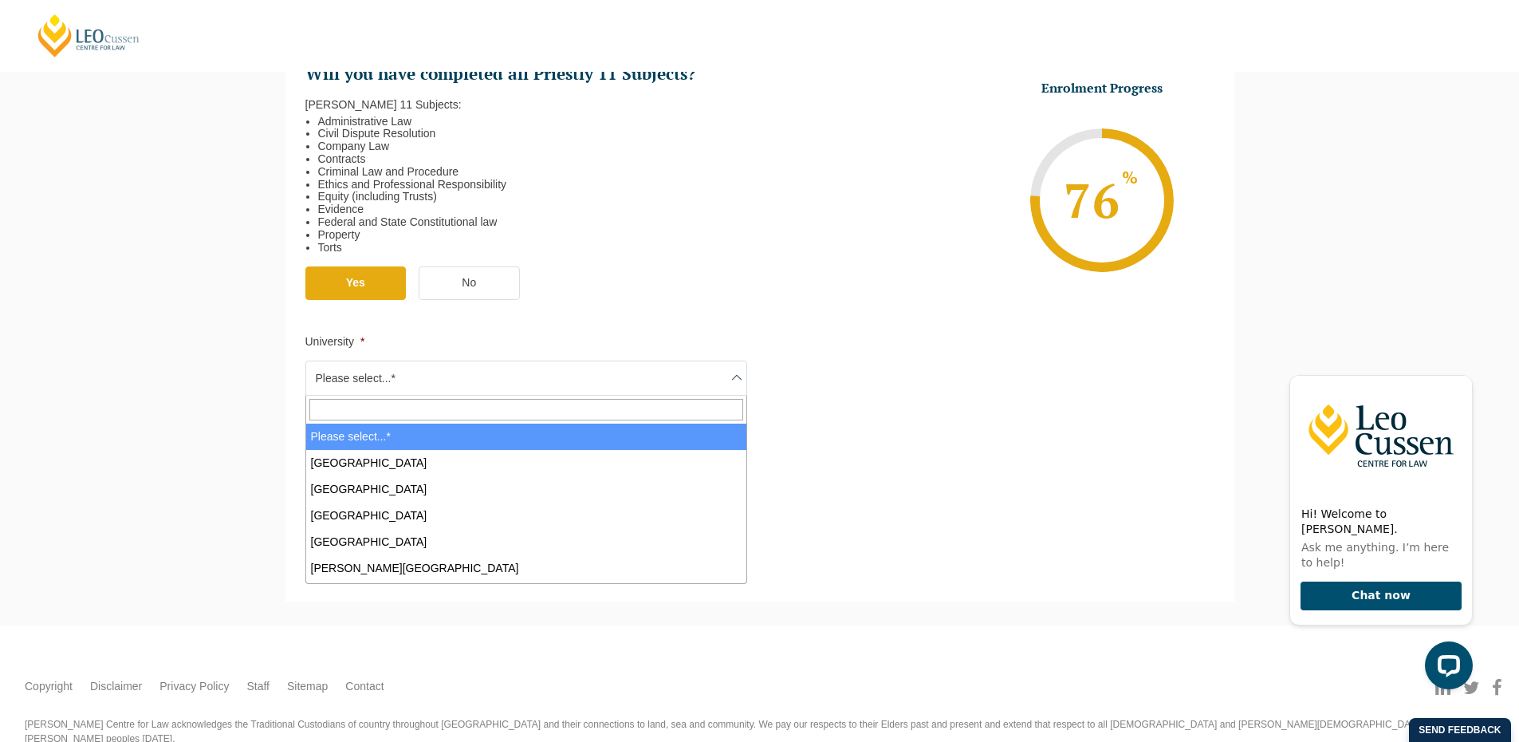
click at [396, 376] on span "Please select...*" at bounding box center [526, 377] width 440 height 33
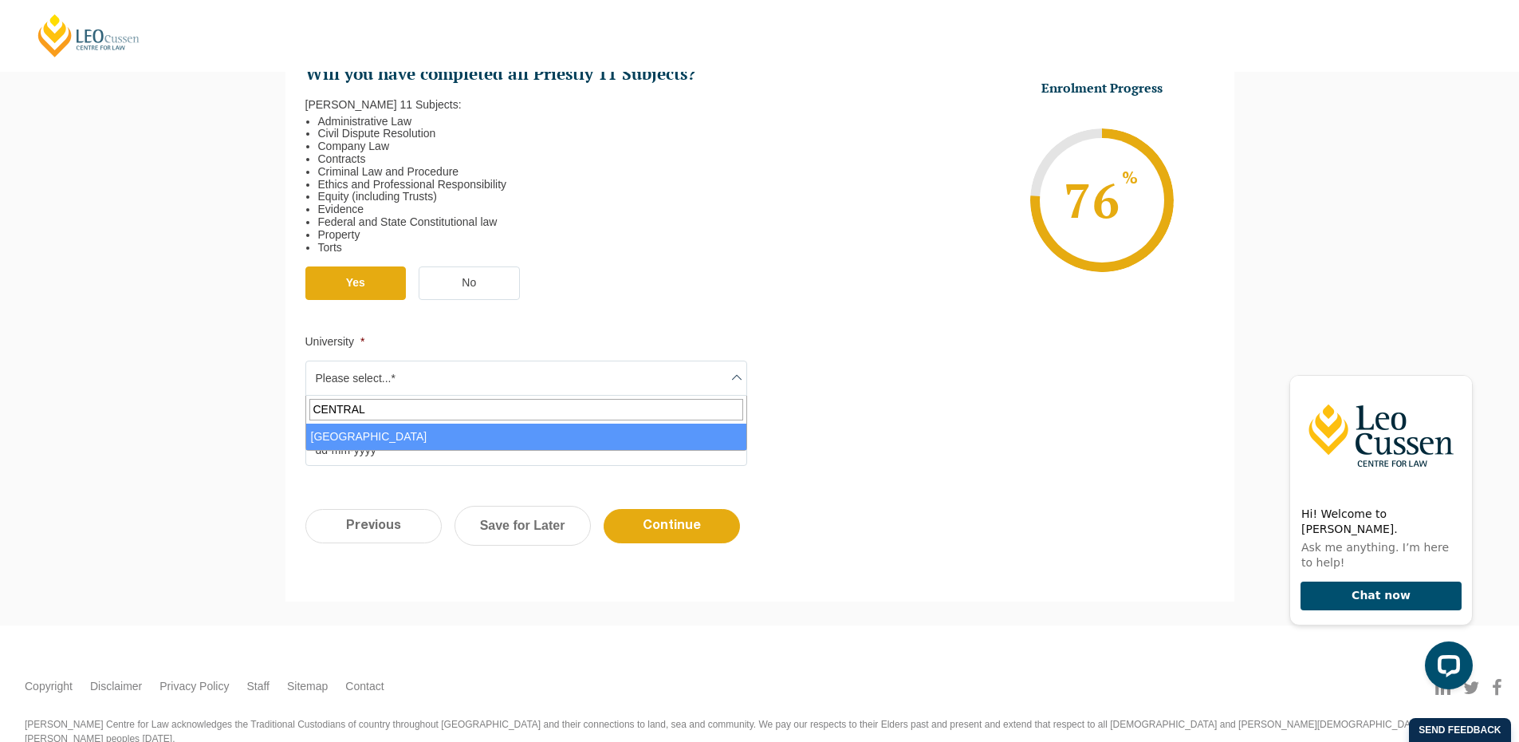
type input "CENTRAL"
select select "Central Queensland University"
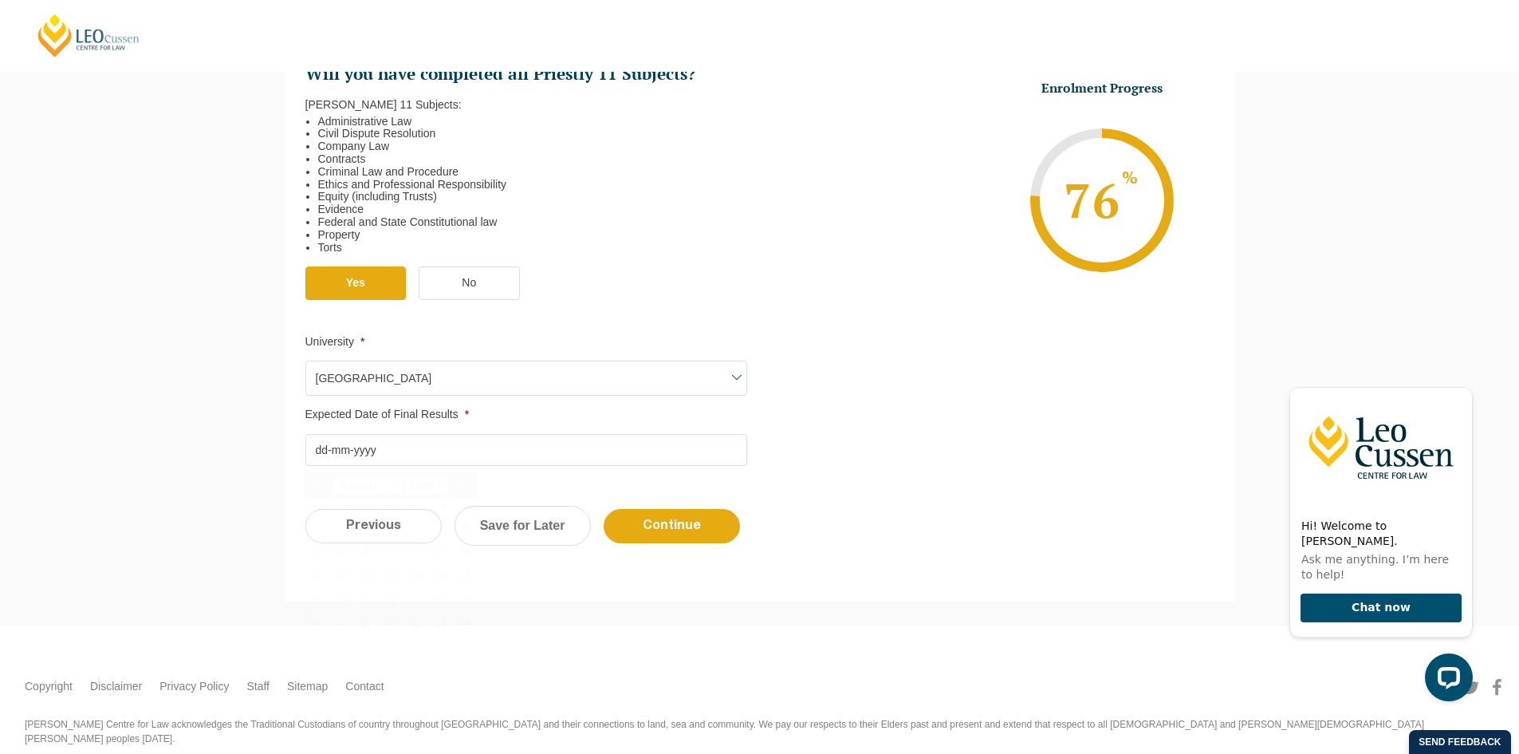
click at [380, 450] on input "Expected Date of Final Results *" at bounding box center [526, 450] width 442 height 32
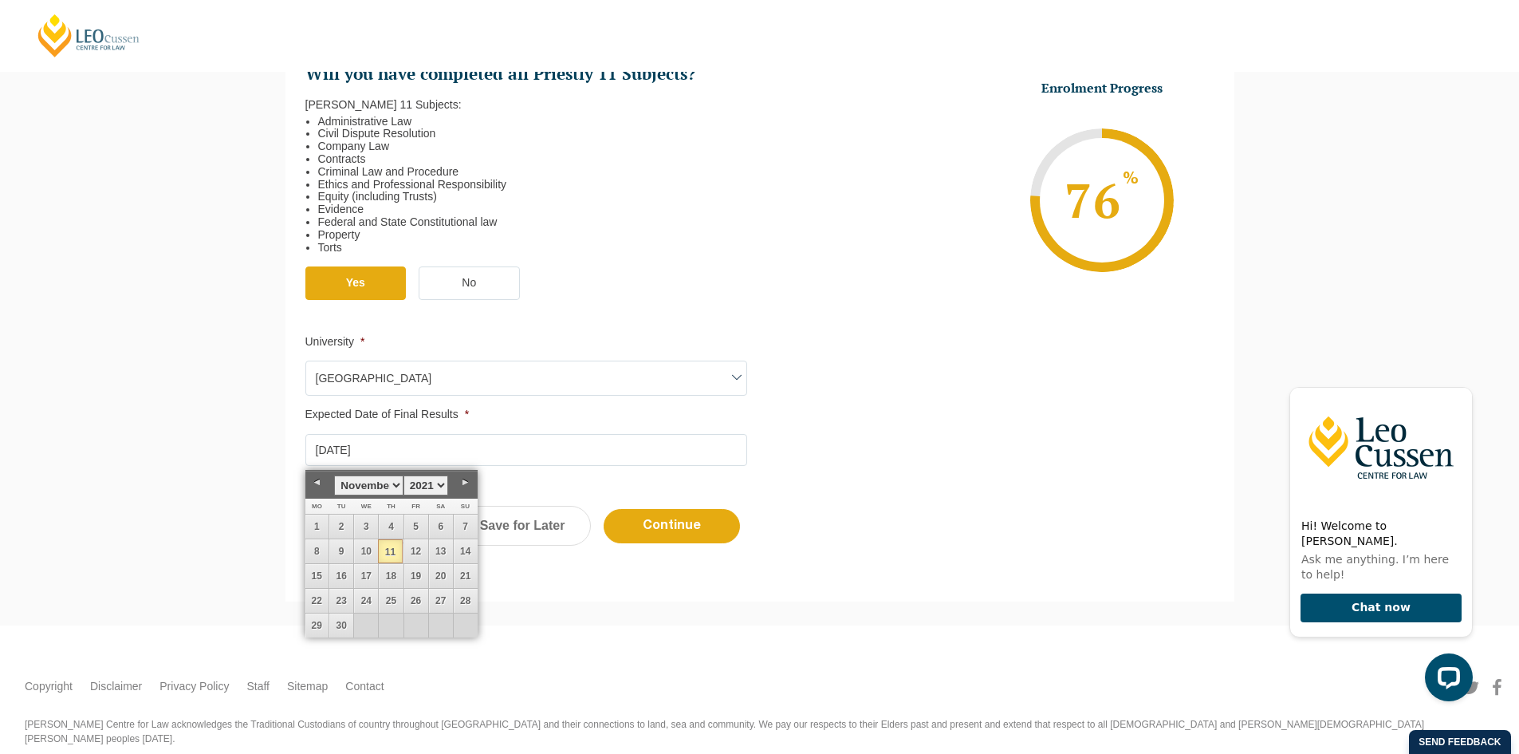
type input "11-11-2021"
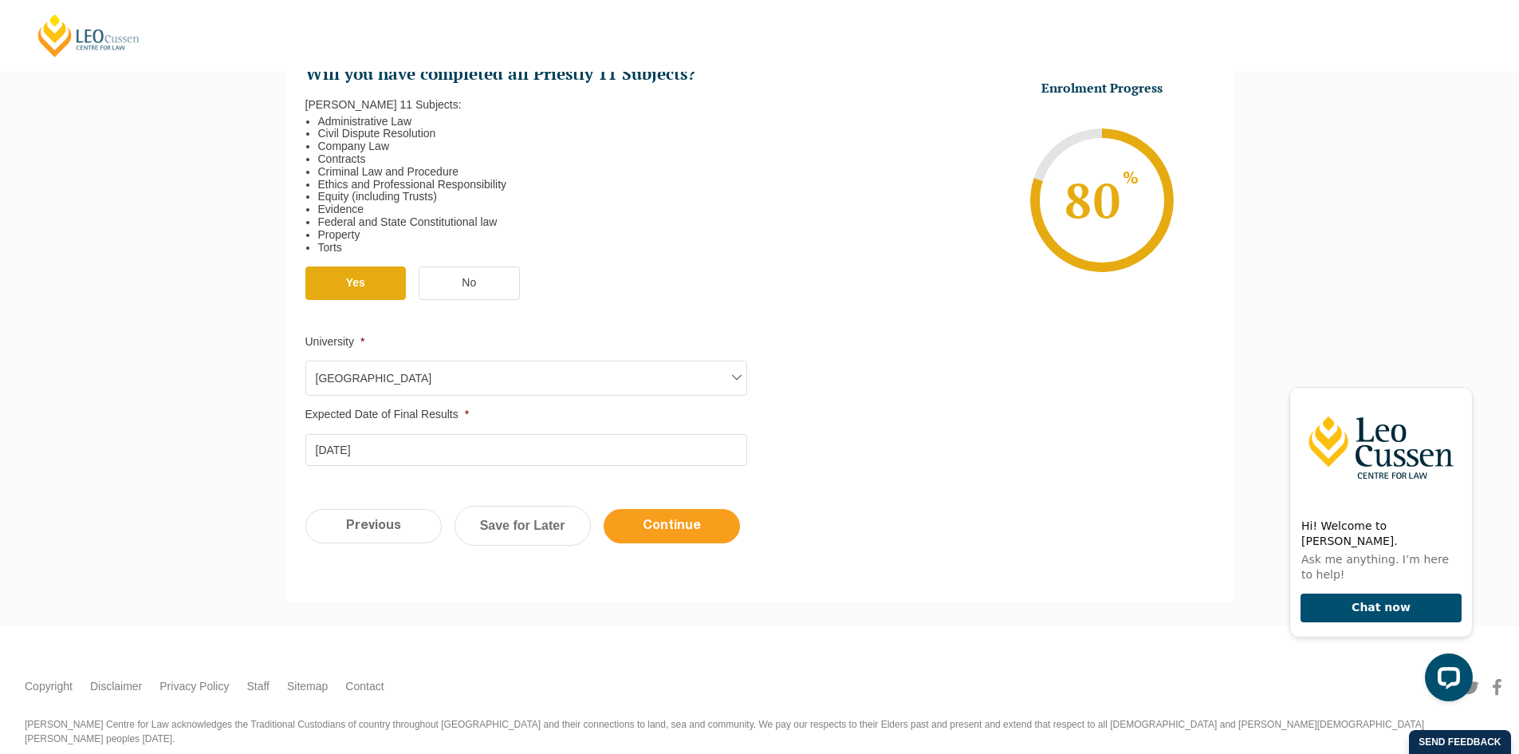
click at [699, 529] on input "Continue" at bounding box center [672, 526] width 136 height 34
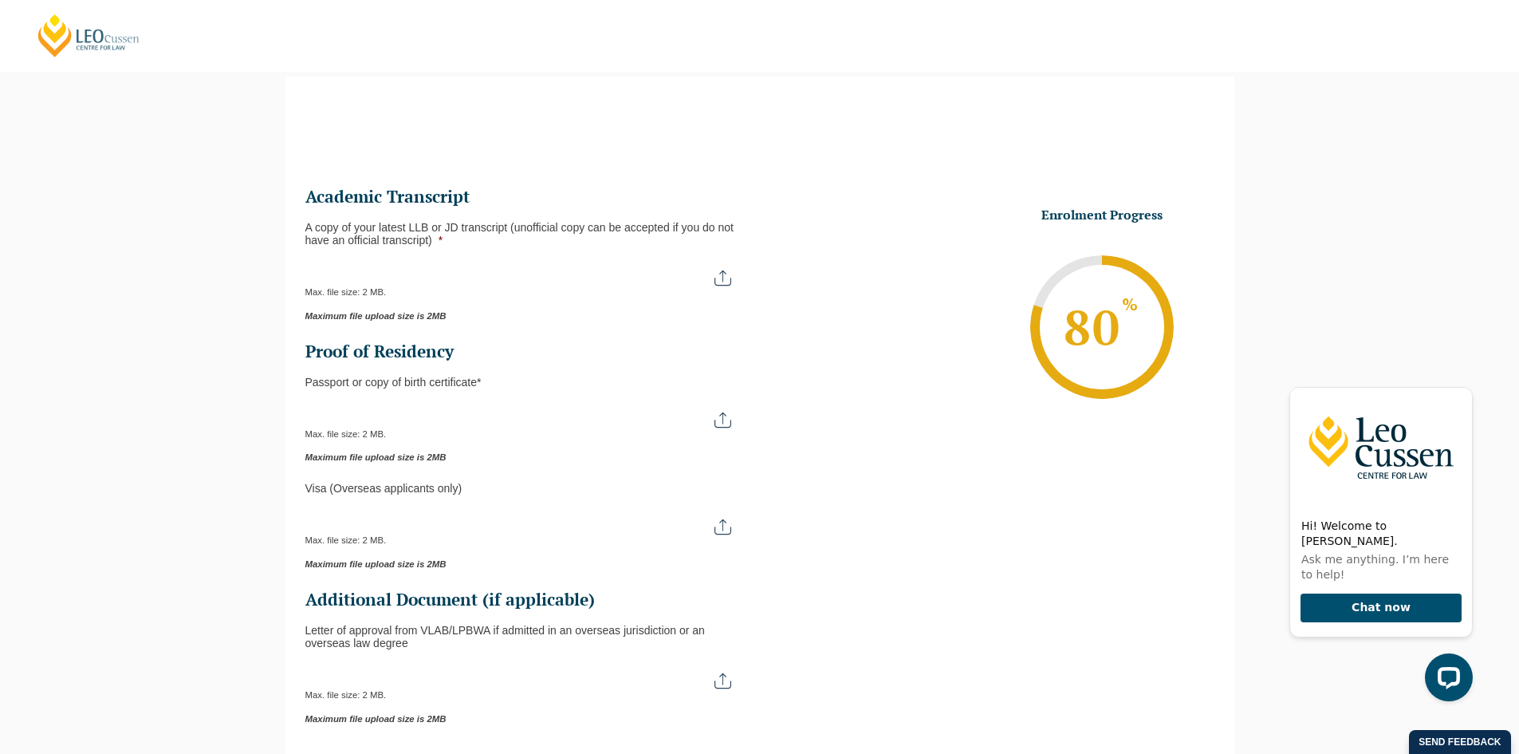
scroll to position [138, 0]
